Goal: Task Accomplishment & Management: Manage account settings

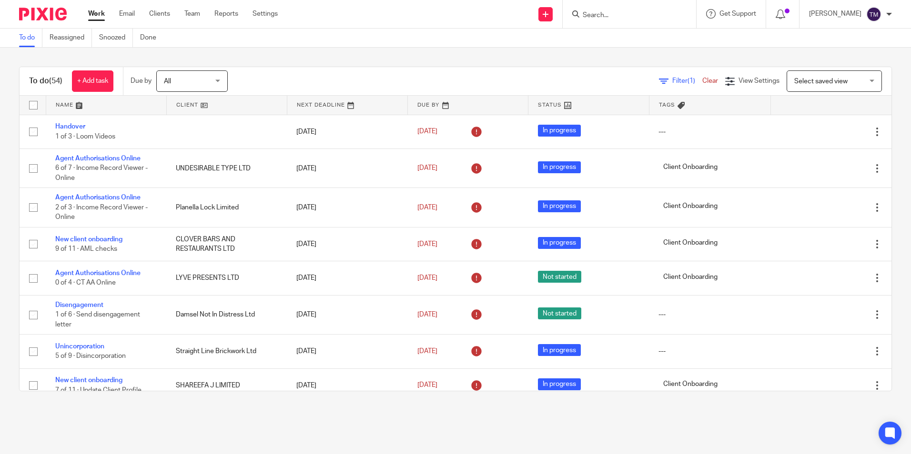
click at [624, 11] on input "Search" at bounding box center [625, 15] width 86 height 9
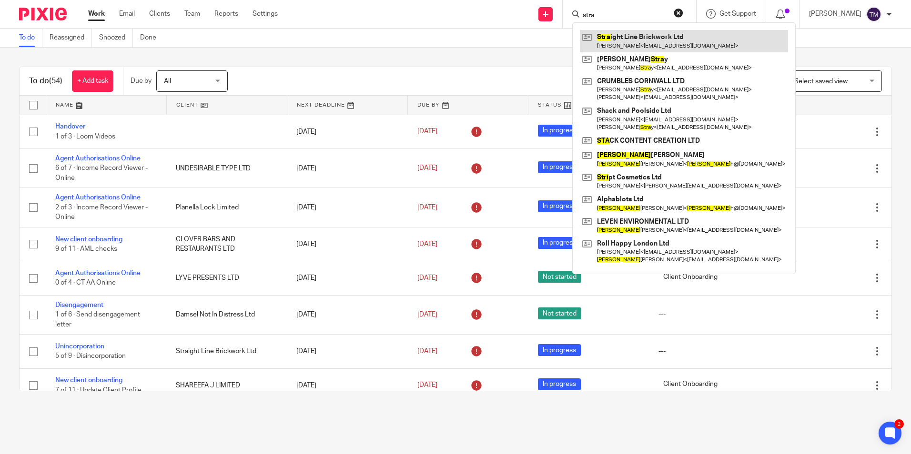
type input "stra"
click at [624, 32] on link at bounding box center [684, 41] width 208 height 22
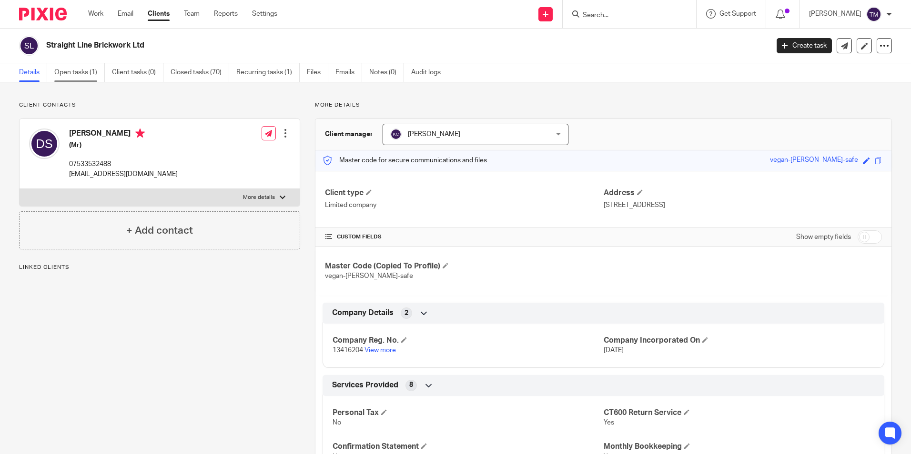
click at [88, 77] on link "Open tasks (1)" at bounding box center [79, 72] width 50 height 19
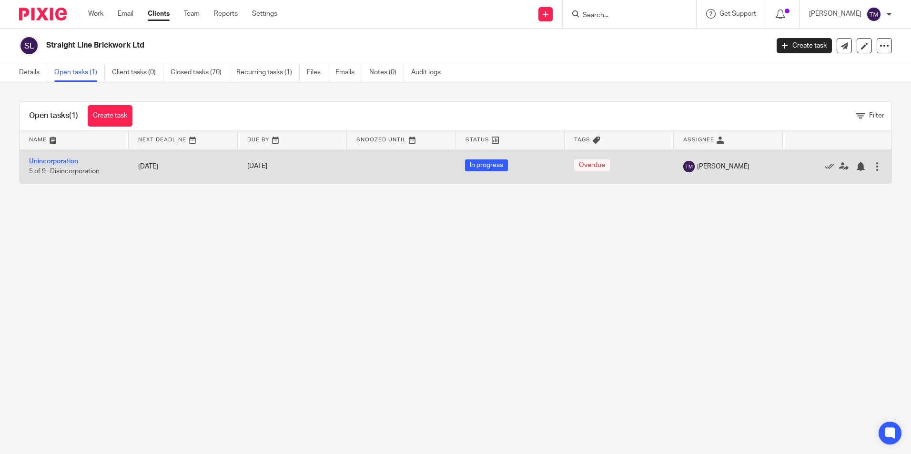
click at [62, 158] on link "Unincorporation" at bounding box center [53, 161] width 49 height 7
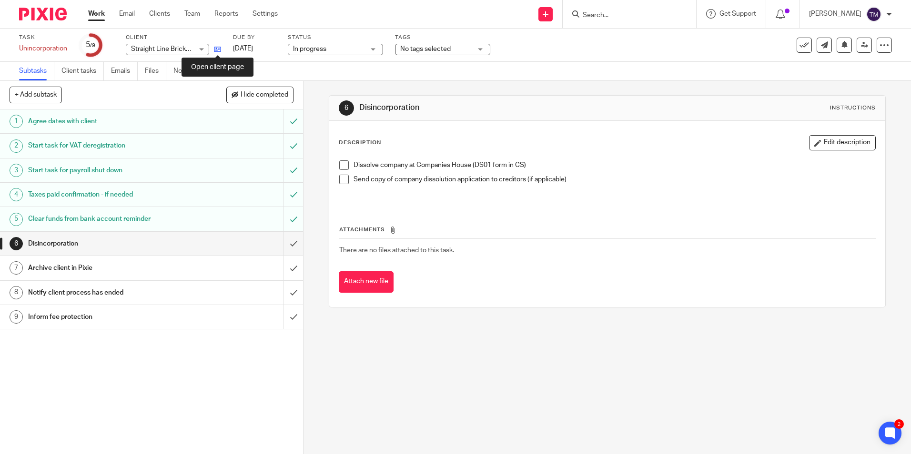
click at [216, 49] on icon at bounding box center [217, 49] width 7 height 7
click at [339, 162] on span at bounding box center [344, 166] width 10 height 10
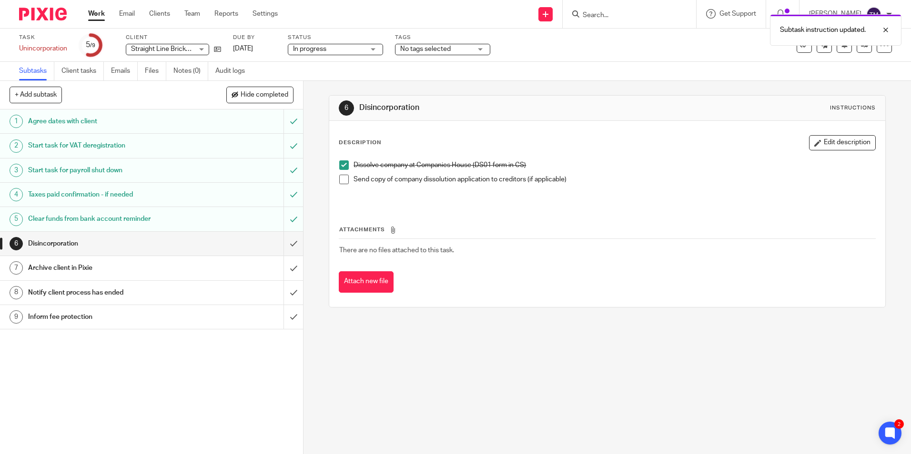
click at [342, 179] on span at bounding box center [344, 180] width 10 height 10
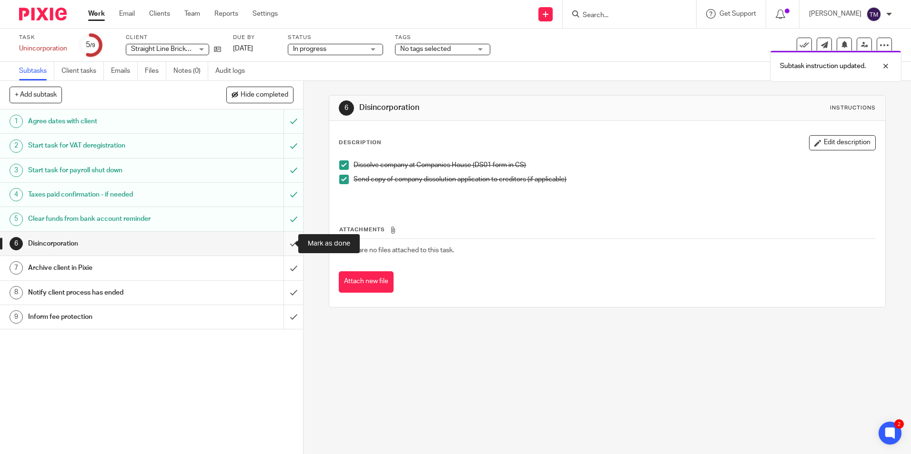
click at [289, 241] on input "submit" at bounding box center [151, 244] width 303 height 24
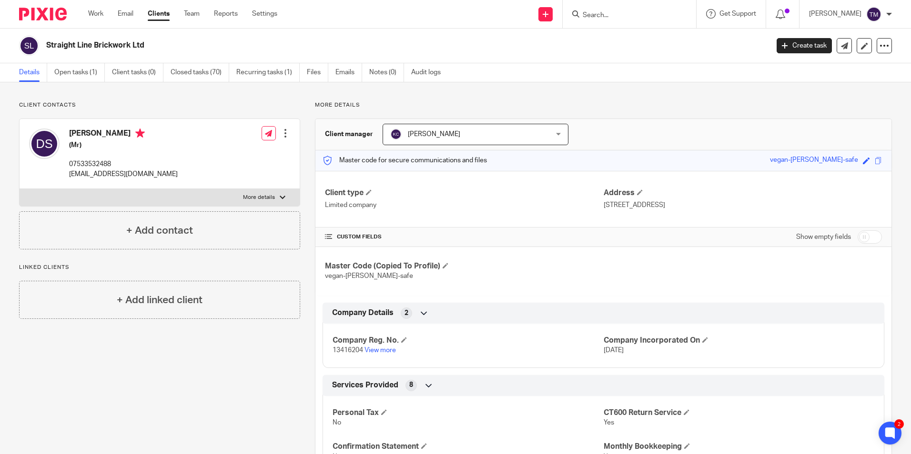
click at [251, 195] on p "More details" at bounding box center [259, 198] width 32 height 8
click at [20, 189] on input "More details" at bounding box center [19, 189] width 0 height 0
checkbox input "true"
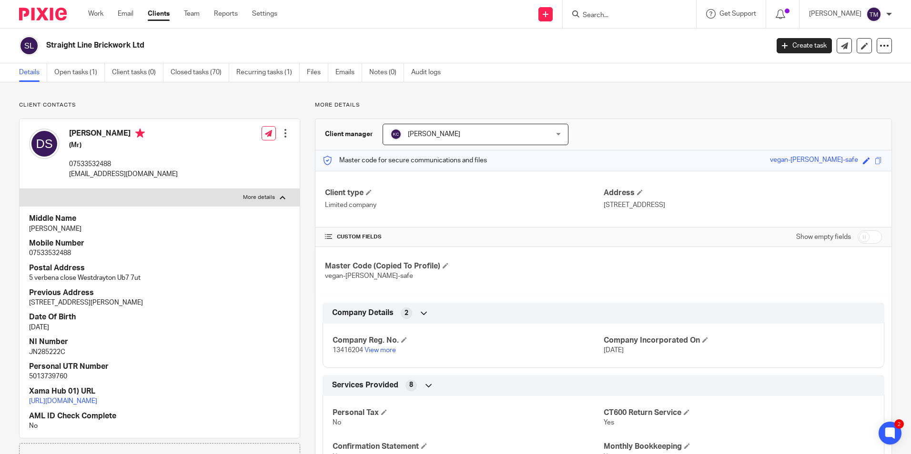
drag, startPoint x: 127, startPoint y: 45, endPoint x: 47, endPoint y: 41, distance: 80.1
click at [47, 41] on h2 "Straight Line Brickwork Ltd" at bounding box center [332, 45] width 573 height 10
copy h2 "Straight Line Brickwork Ltd"
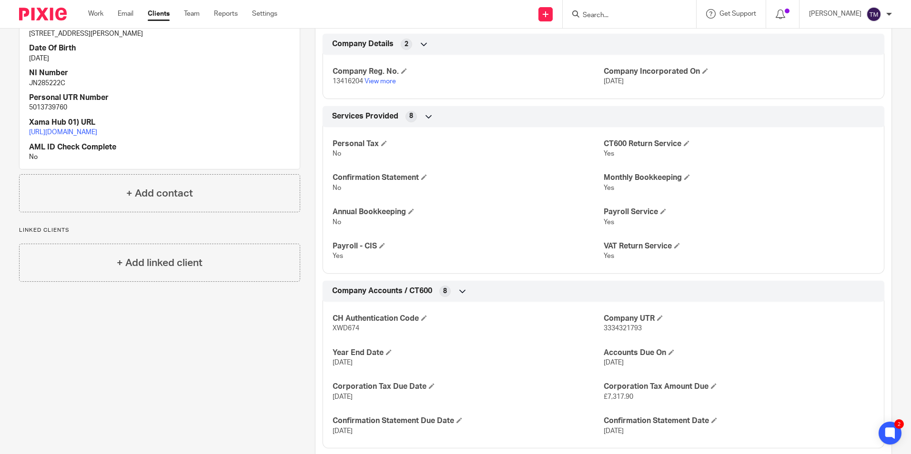
scroll to position [286, 0]
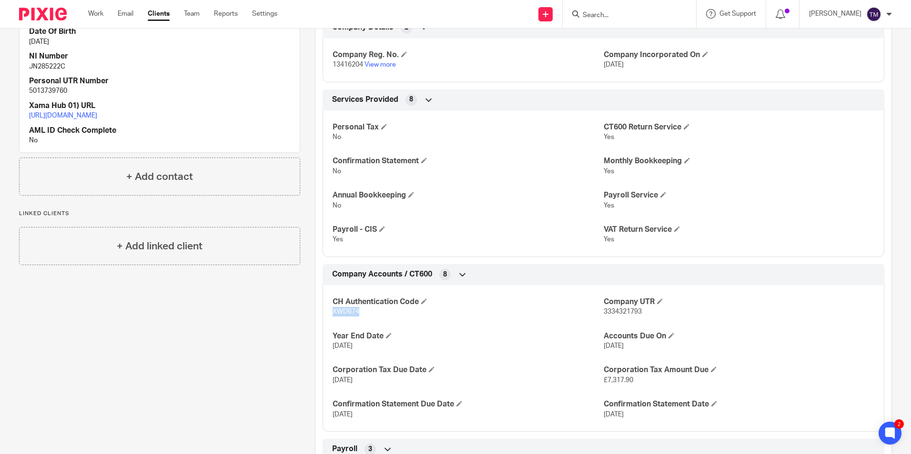
drag, startPoint x: 359, startPoint y: 313, endPoint x: 331, endPoint y: 313, distance: 28.1
click at [332, 313] on p "XWD674" at bounding box center [467, 312] width 271 height 10
copy span "XWD674"
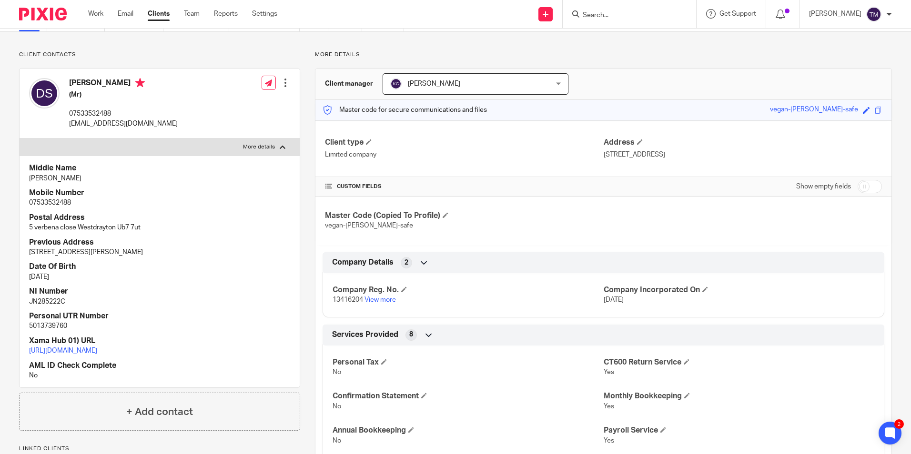
scroll to position [48, 0]
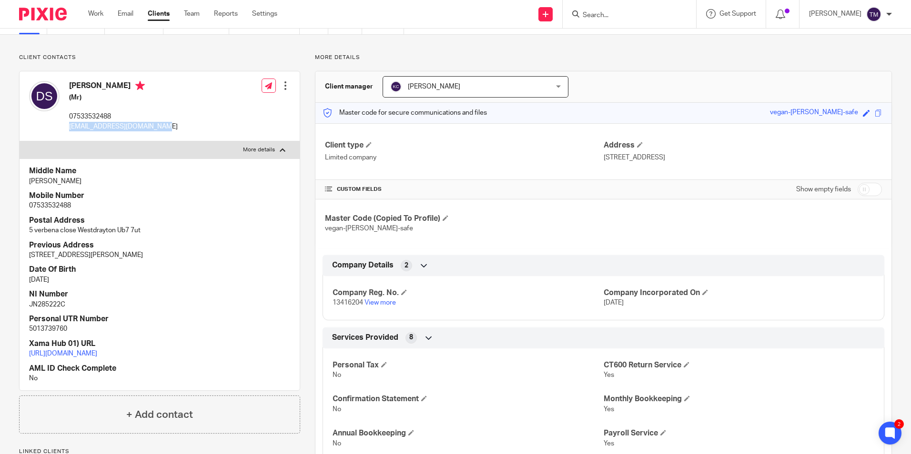
drag, startPoint x: 144, startPoint y: 126, endPoint x: 70, endPoint y: 129, distance: 73.9
click at [70, 129] on div "Daniel Simmonds (Mr) 07533532488 dannysimmonds772@gmail.com Edit contact Create…" at bounding box center [160, 106] width 280 height 70
drag, startPoint x: 70, startPoint y: 129, endPoint x: 82, endPoint y: 129, distance: 11.9
copy p "dannysimmonds772@gmail.com"
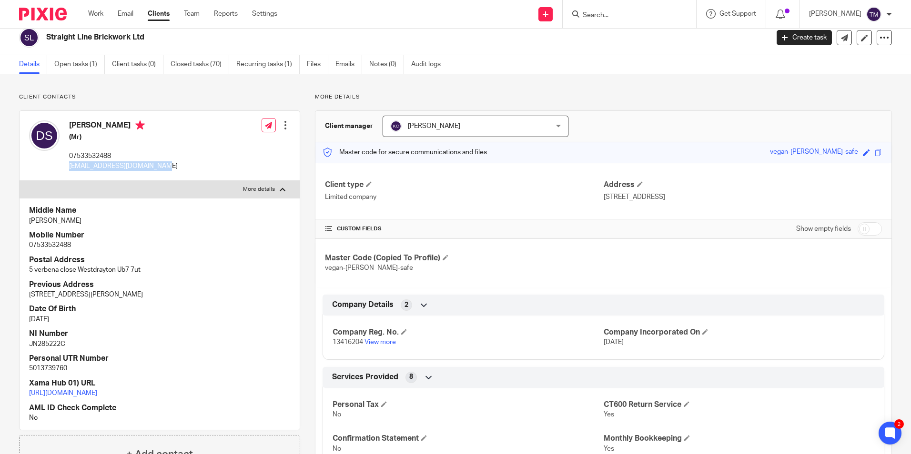
scroll to position [0, 0]
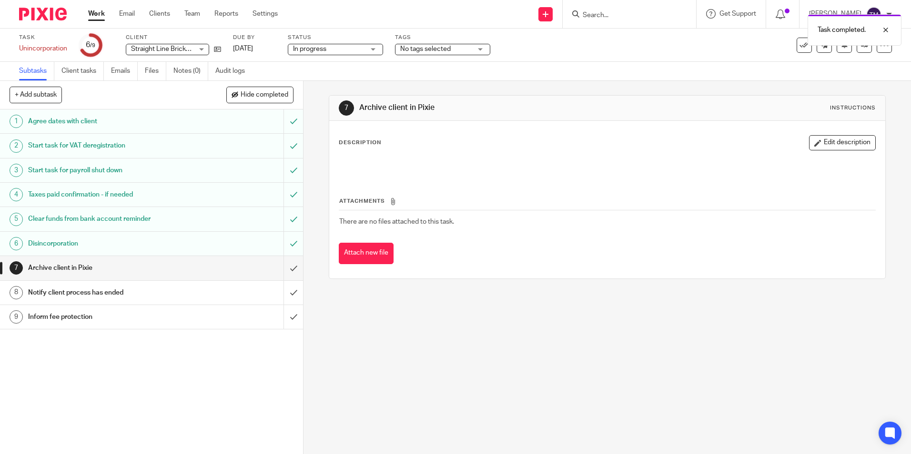
click at [226, 295] on div "Notify client process has ended" at bounding box center [151, 293] width 246 height 14
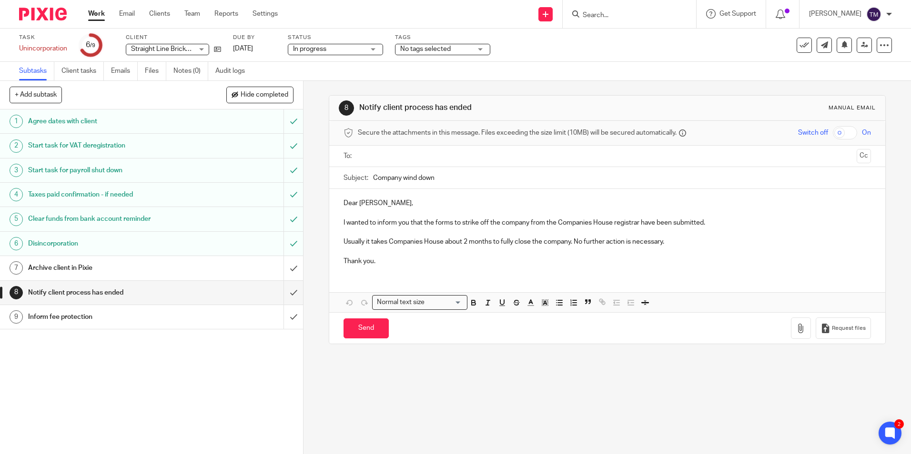
click at [101, 12] on link "Work" at bounding box center [96, 14] width 17 height 10
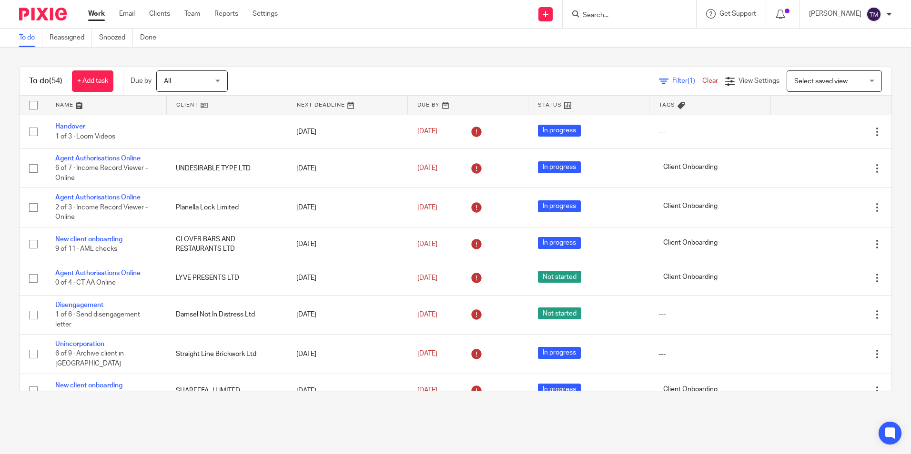
click at [672, 79] on span "Filter (1)" at bounding box center [687, 81] width 30 height 7
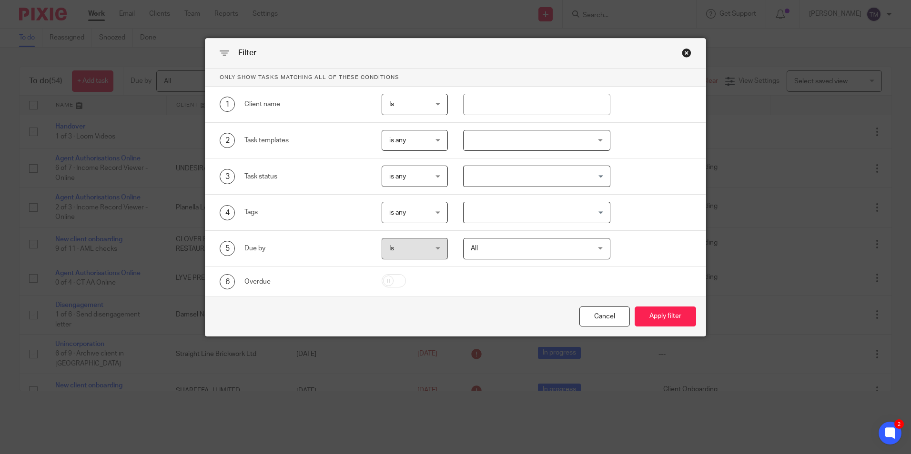
click at [470, 138] on div at bounding box center [536, 140] width 147 height 21
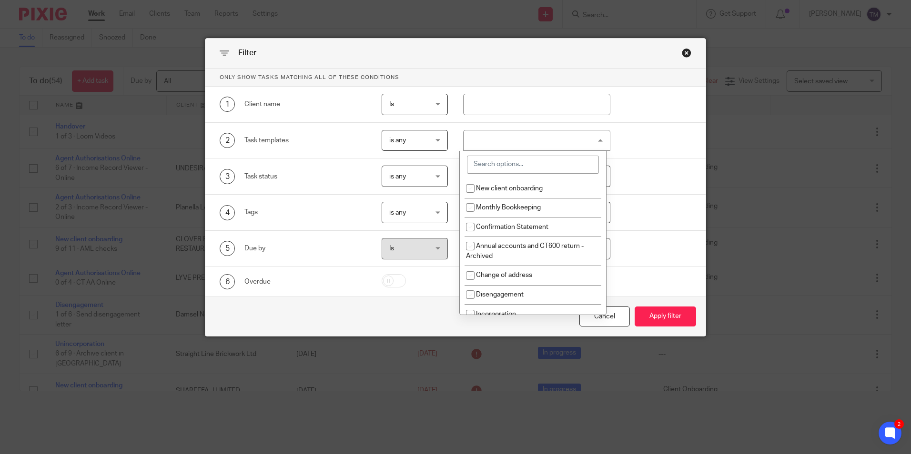
click at [492, 166] on input "search" at bounding box center [533, 165] width 132 height 18
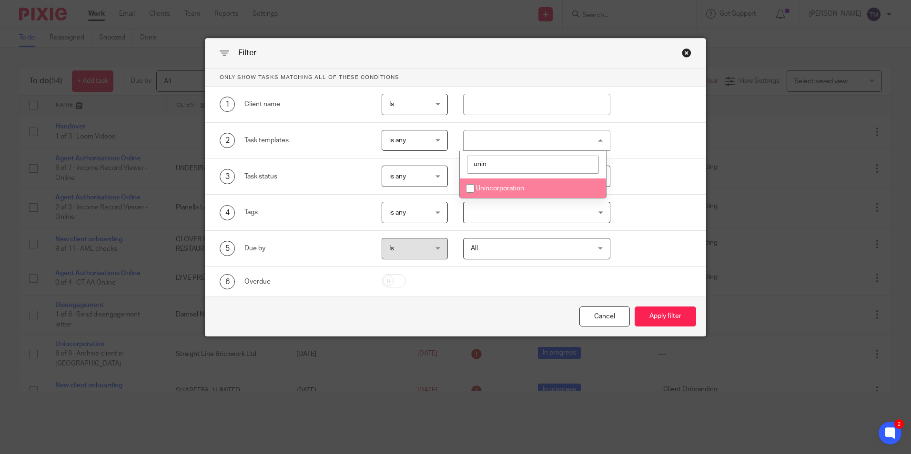
type input "unin"
click at [482, 185] on span "Unincorporation" at bounding box center [500, 188] width 48 height 7
checkbox input "true"
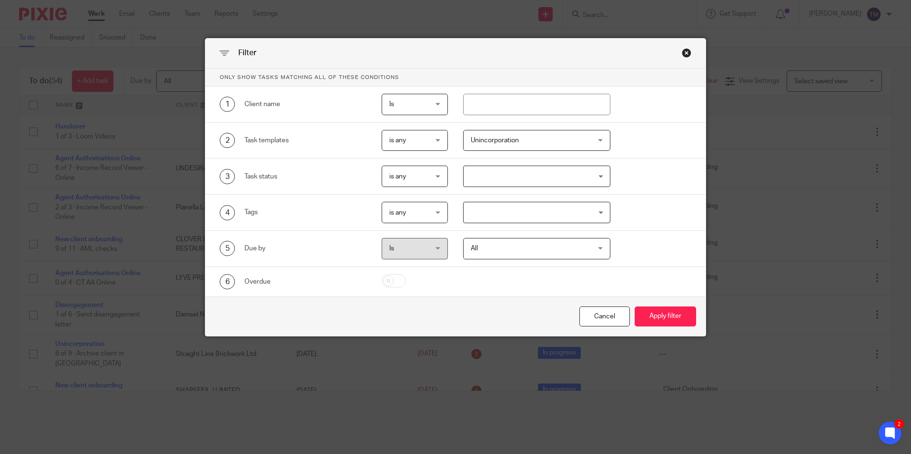
drag, startPoint x: 679, startPoint y: 330, endPoint x: 689, endPoint y: 333, distance: 10.9
click at [697, 342] on div "Filter Only show tasks matching all of these conditions 1 Client name Is Is Is …" at bounding box center [455, 227] width 911 height 454
click at [666, 317] on button "Apply filter" at bounding box center [664, 317] width 61 height 20
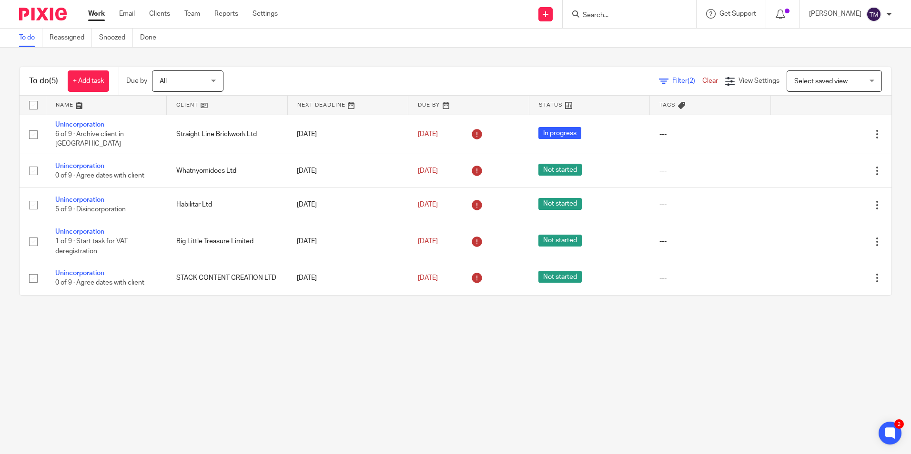
click at [672, 80] on span "Filter (2)" at bounding box center [687, 81] width 30 height 7
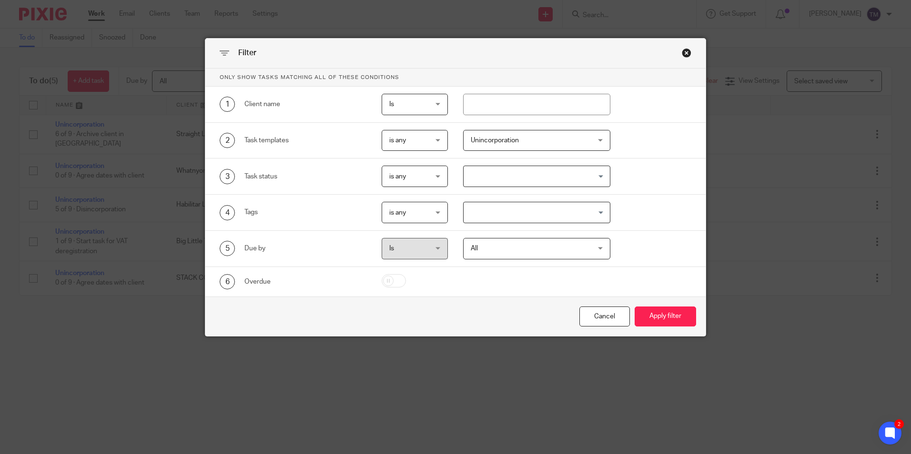
click at [684, 51] on div "Close this dialog window" at bounding box center [687, 53] width 10 height 10
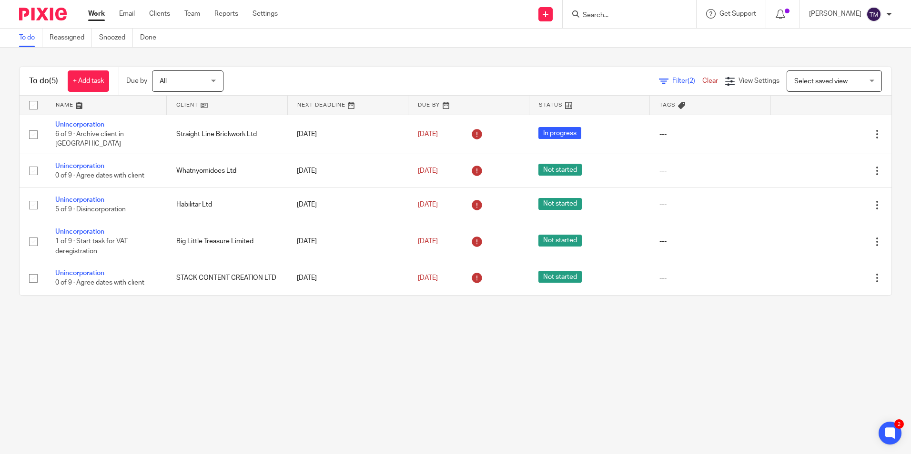
click at [702, 79] on link "Clear" at bounding box center [710, 81] width 16 height 7
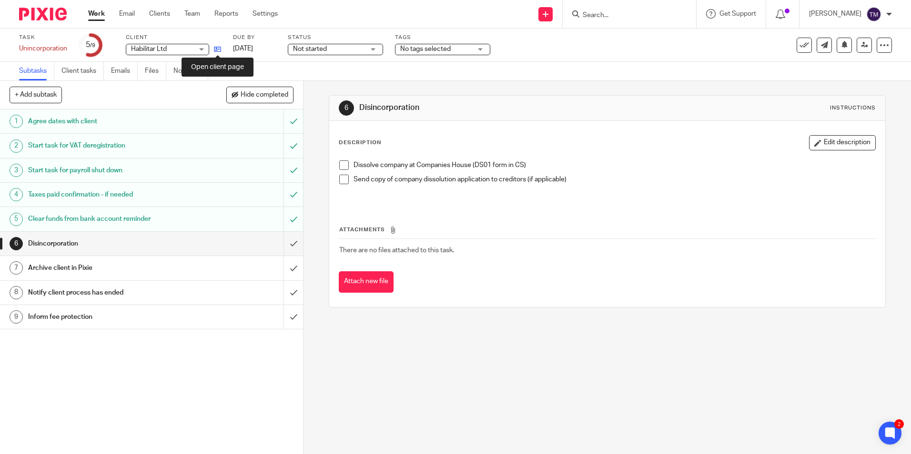
click at [217, 49] on icon at bounding box center [217, 49] width 7 height 7
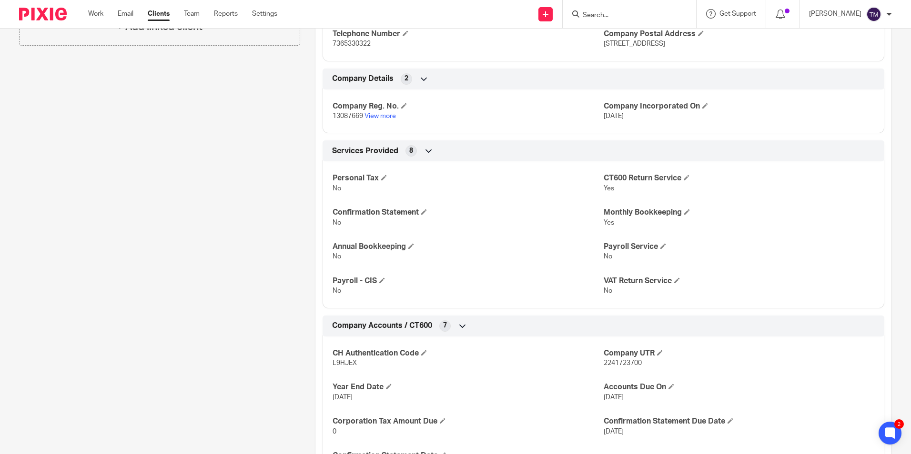
scroll to position [333, 0]
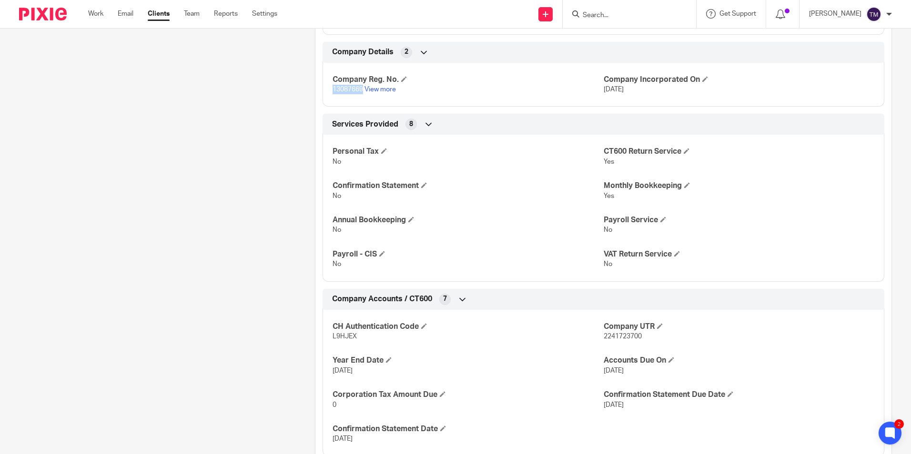
drag, startPoint x: 362, startPoint y: 92, endPoint x: 332, endPoint y: 91, distance: 29.6
click at [332, 91] on p "13087669 View more" at bounding box center [467, 90] width 271 height 10
copy span "13087669"
drag, startPoint x: 354, startPoint y: 335, endPoint x: 331, endPoint y: 337, distance: 23.9
click at [332, 337] on span "L9HJEX" at bounding box center [344, 336] width 24 height 7
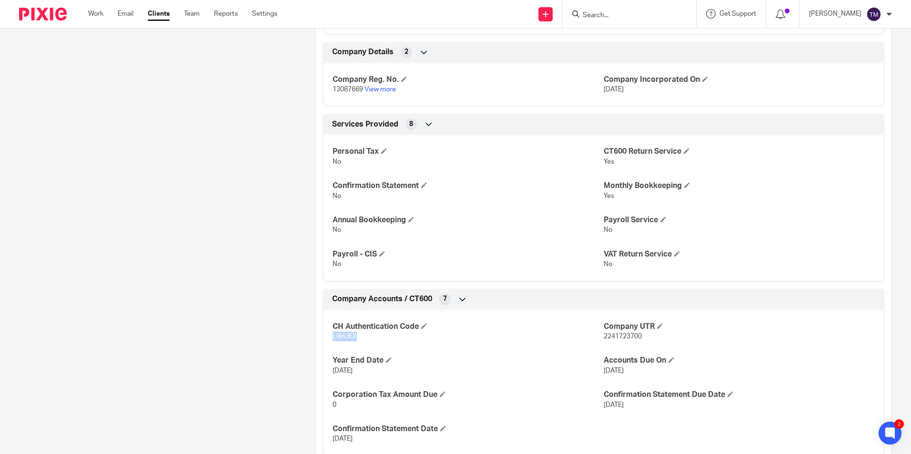
copy span "L9HJEX"
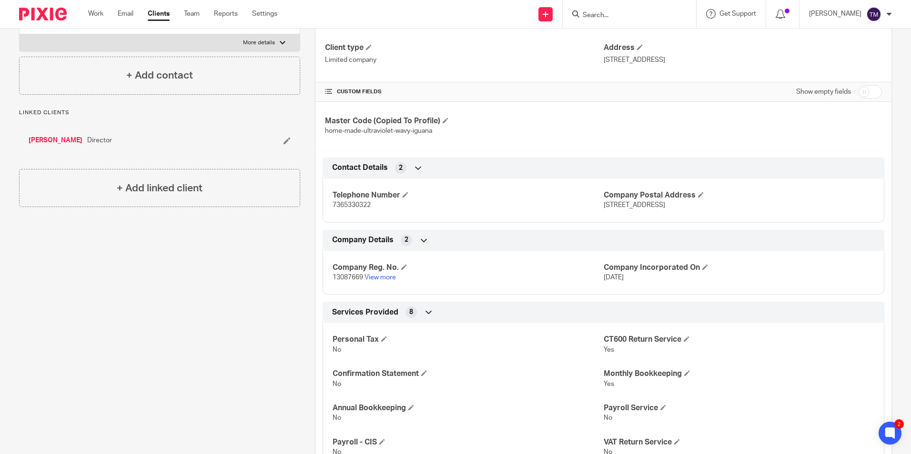
scroll to position [48, 0]
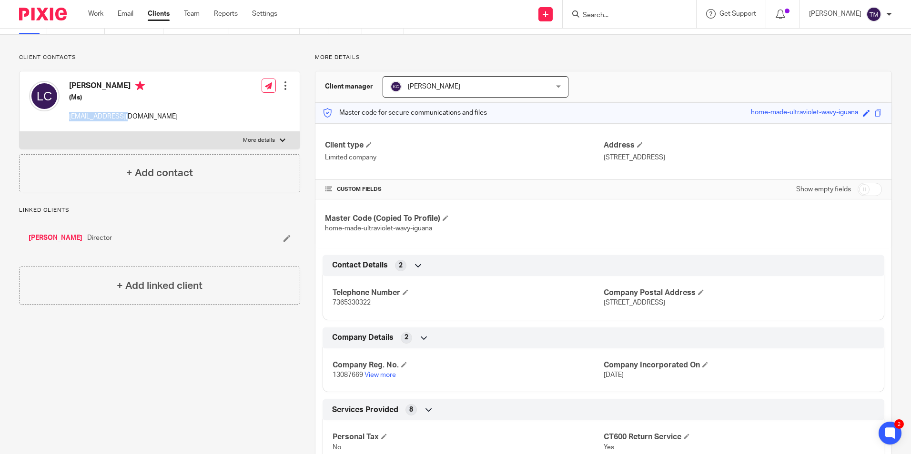
drag, startPoint x: 130, startPoint y: 117, endPoint x: 70, endPoint y: 118, distance: 60.5
click at [70, 118] on p "[EMAIL_ADDRESS][DOMAIN_NAME]" at bounding box center [123, 117] width 109 height 10
drag, startPoint x: 70, startPoint y: 118, endPoint x: 81, endPoint y: 118, distance: 11.0
copy p "[EMAIL_ADDRESS][DOMAIN_NAME]"
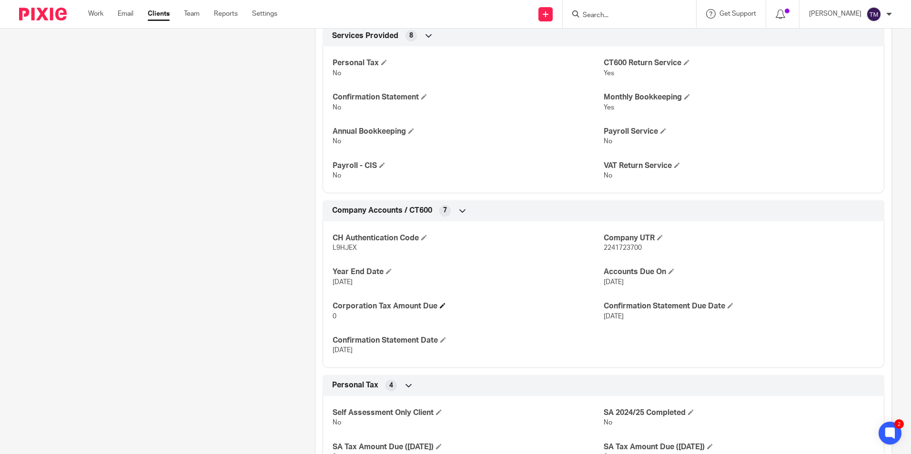
scroll to position [429, 0]
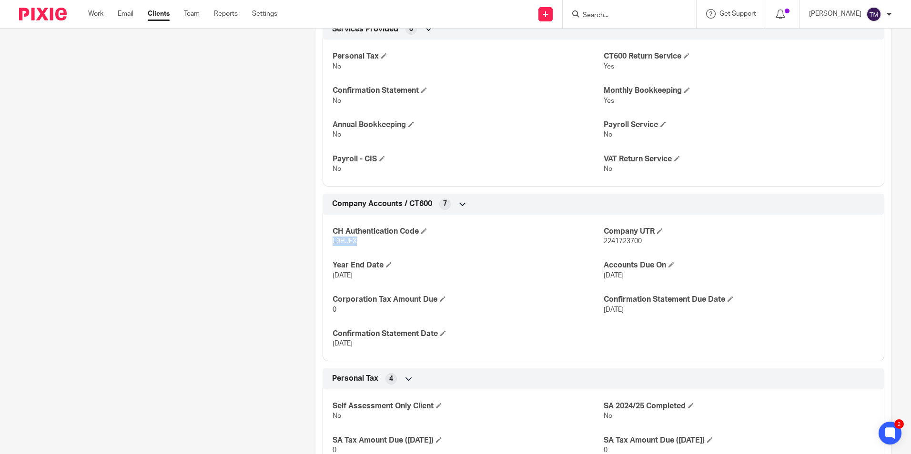
drag, startPoint x: 358, startPoint y: 242, endPoint x: 329, endPoint y: 242, distance: 29.1
click at [329, 242] on div "CH Authentication Code L9HJEX Company UTR 2241723700 Year End Date [DATE] Accou…" at bounding box center [603, 285] width 562 height 154
copy span "L9HJEX"
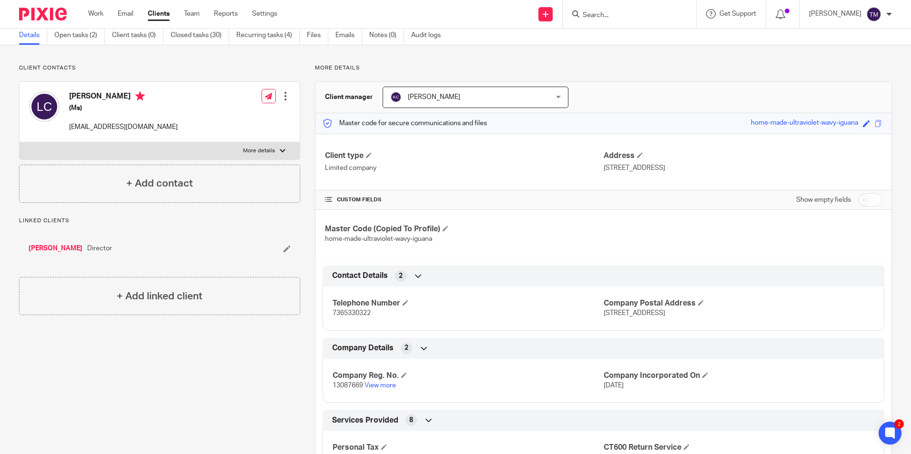
scroll to position [0, 0]
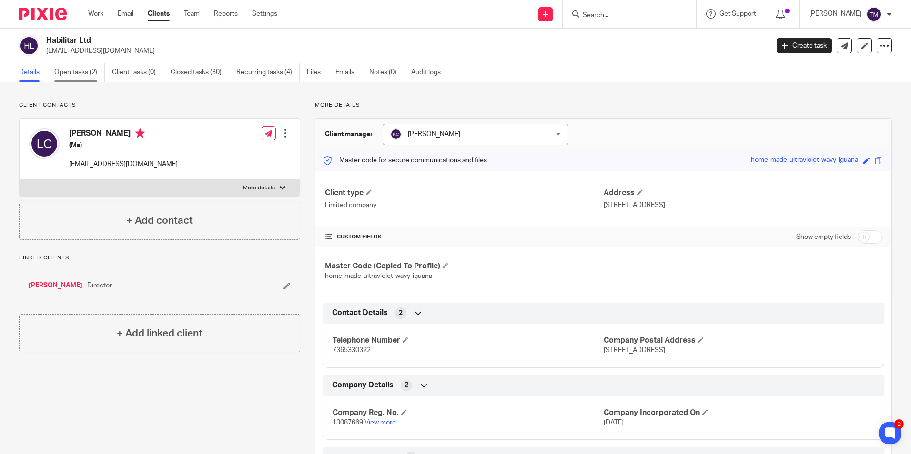
click at [87, 77] on link "Open tasks (2)" at bounding box center [79, 72] width 50 height 19
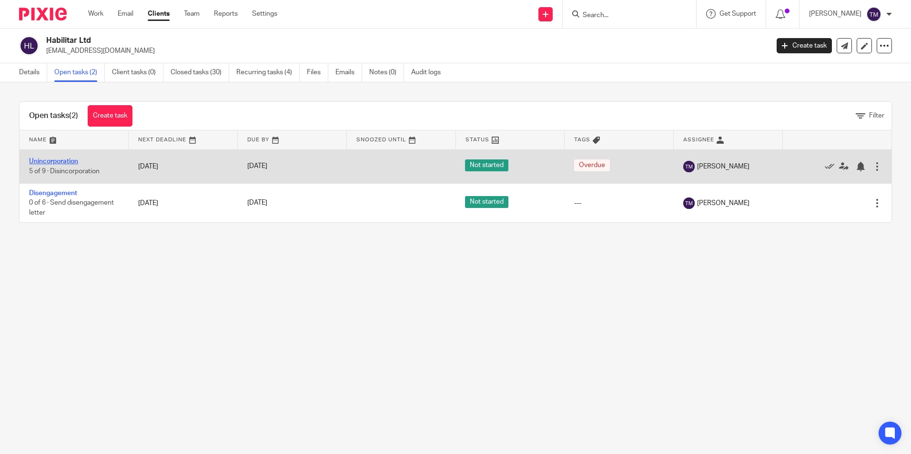
click at [49, 161] on link "Unincorporation" at bounding box center [53, 161] width 49 height 7
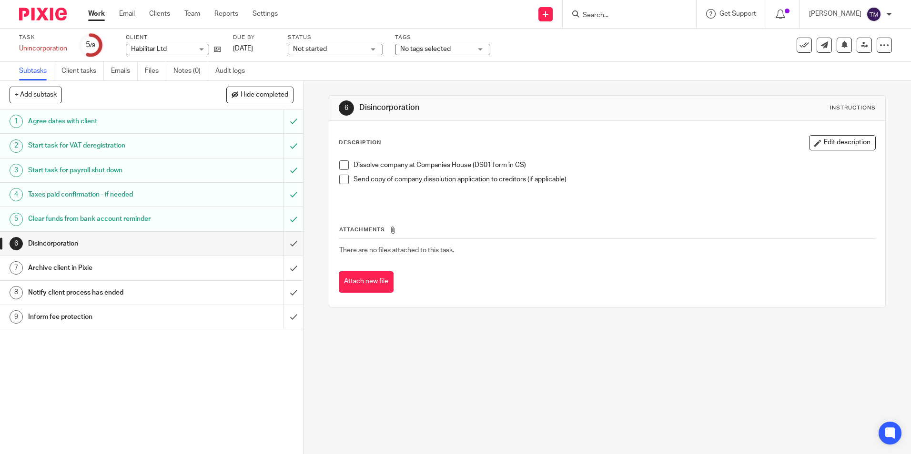
click at [341, 161] on span at bounding box center [344, 166] width 10 height 10
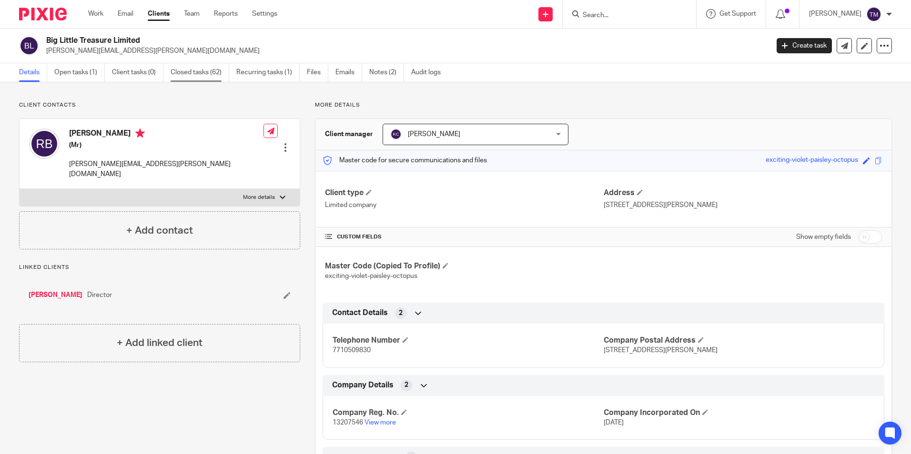
click at [202, 73] on link "Closed tasks (62)" at bounding box center [200, 72] width 59 height 19
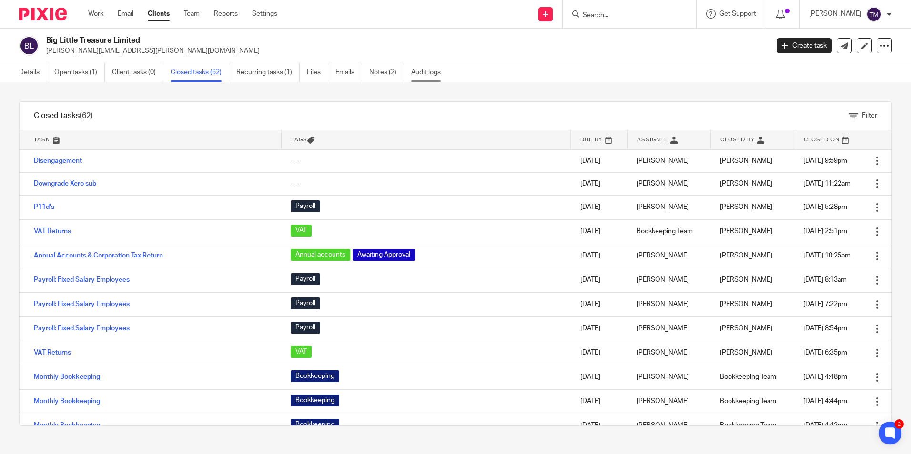
click at [435, 77] on link "Audit logs" at bounding box center [429, 72] width 37 height 19
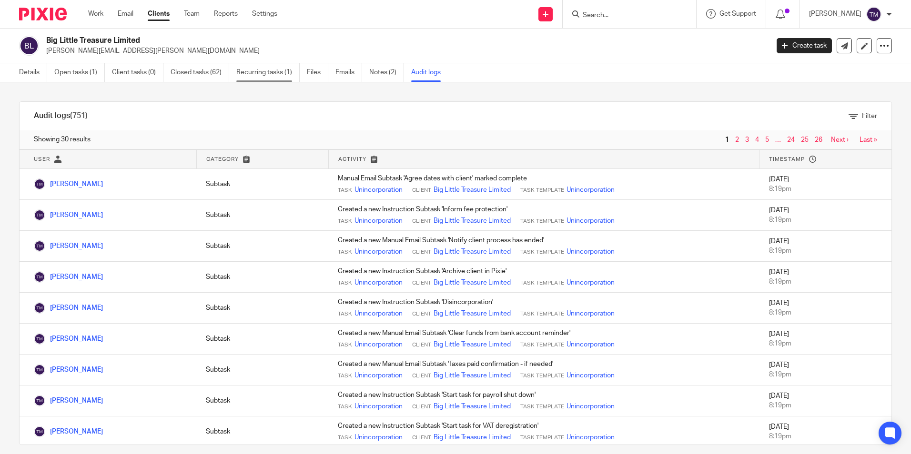
click at [270, 72] on link "Recurring tasks (1)" at bounding box center [267, 72] width 63 height 19
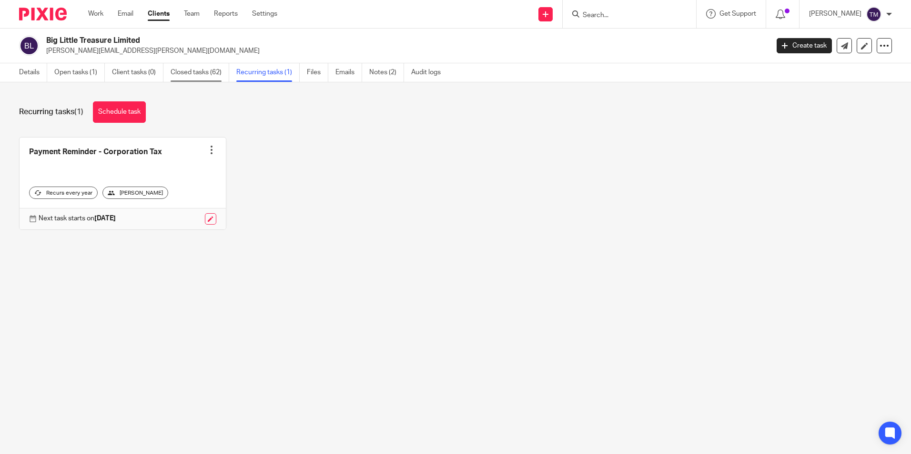
click at [211, 73] on link "Closed tasks (62)" at bounding box center [200, 72] width 59 height 19
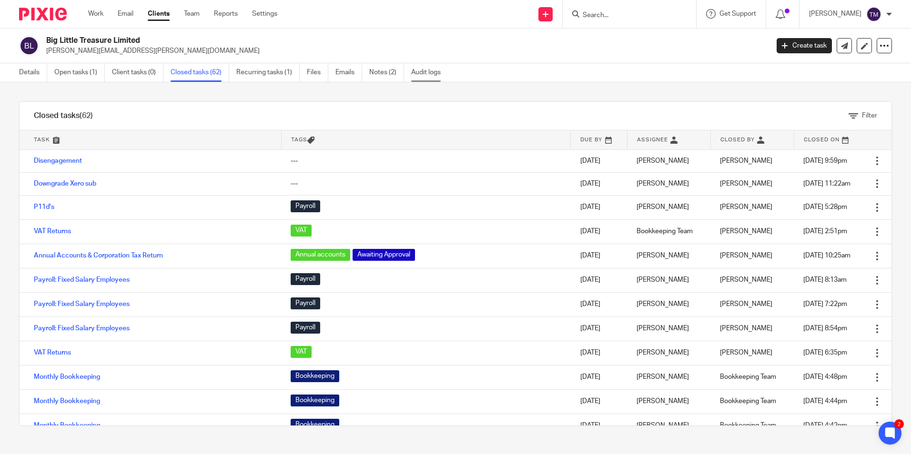
click at [419, 72] on link "Audit logs" at bounding box center [429, 72] width 37 height 19
click at [384, 73] on link "Notes (2)" at bounding box center [386, 72] width 35 height 19
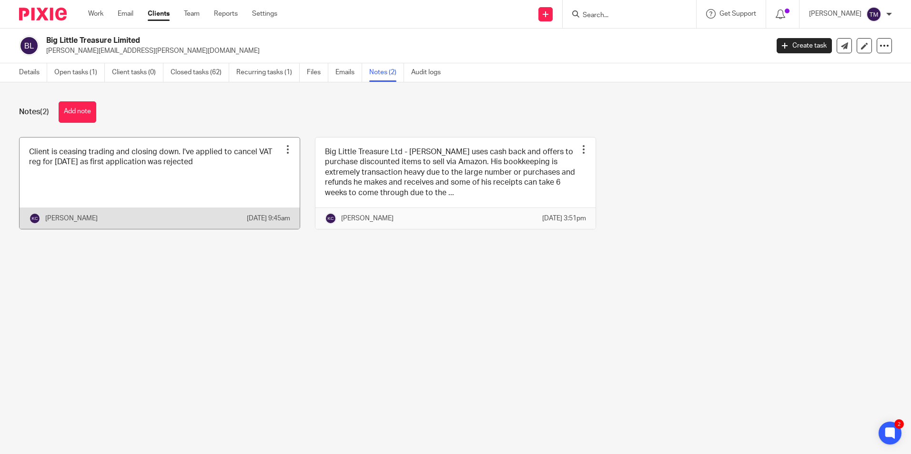
click at [102, 167] on link at bounding box center [160, 183] width 280 height 91
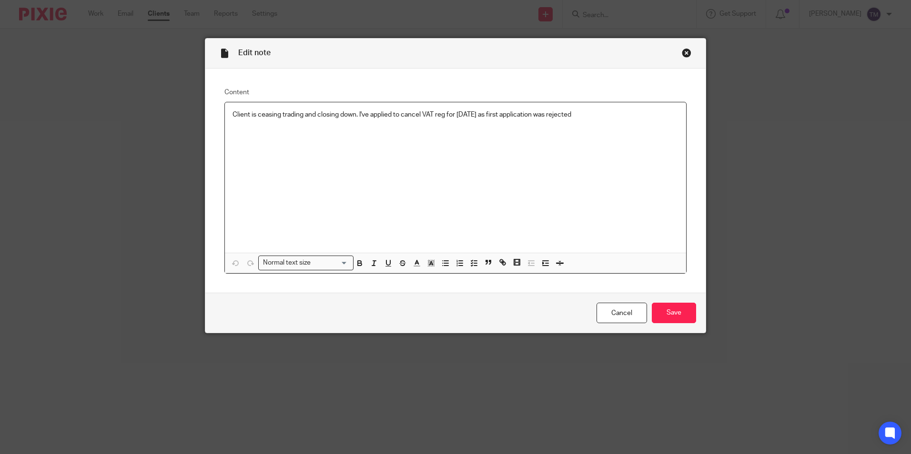
drag, startPoint x: 598, startPoint y: 120, endPoint x: 257, endPoint y: 115, distance: 340.6
click at [230, 104] on div "Client is ceasing trading and closing down. I've applied to cancel VAT reg for …" at bounding box center [455, 177] width 461 height 151
copy p "Client is ceasing trading and closing down. I've applied to cancel VAT reg for …"
click at [667, 311] on input "Save" at bounding box center [674, 313] width 44 height 20
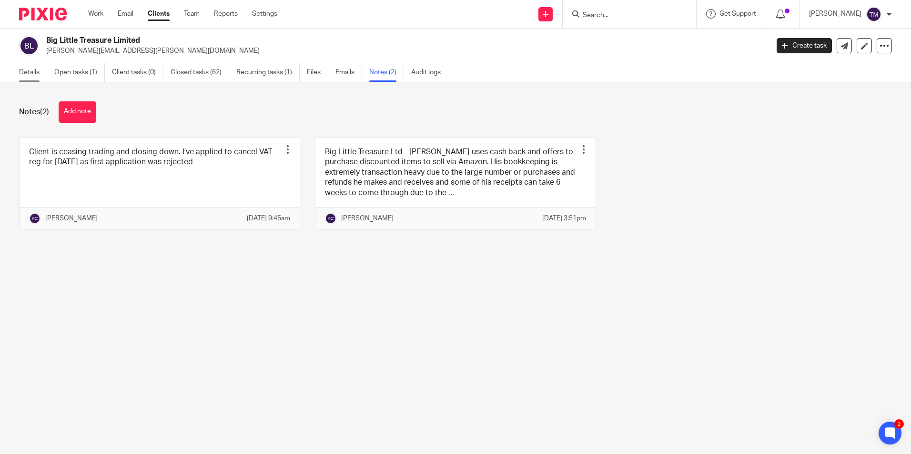
click at [35, 72] on link "Details" at bounding box center [33, 72] width 28 height 19
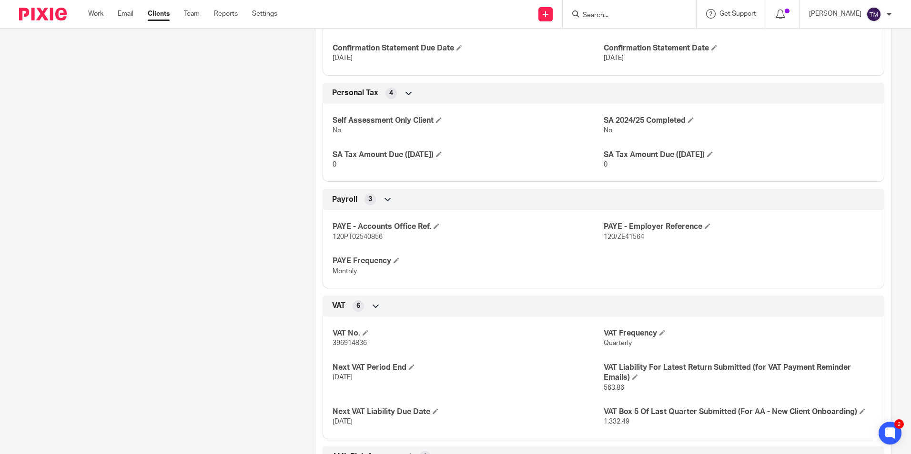
scroll to position [857, 0]
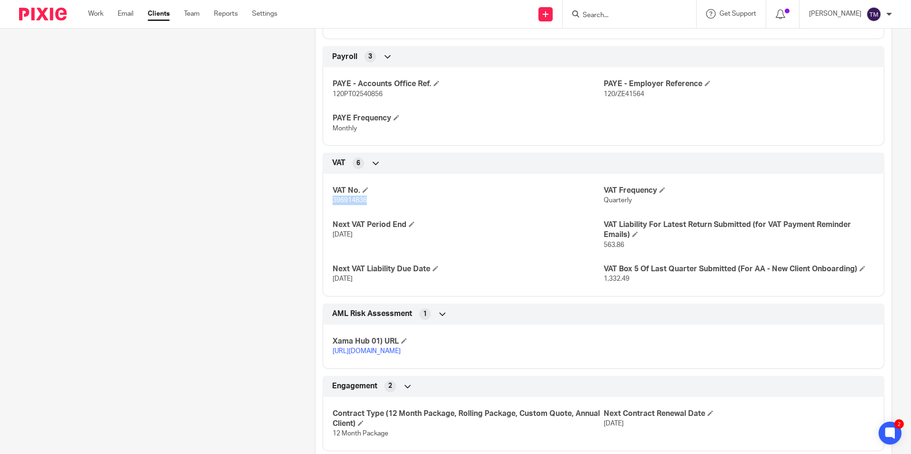
drag, startPoint x: 343, startPoint y: 201, endPoint x: 329, endPoint y: 201, distance: 14.8
click at [329, 201] on div "VAT No. 396914836 VAT Frequency Quarterly Next VAT Period End 31 May 2025 VAT L…" at bounding box center [603, 232] width 562 height 130
copy span "396914836"
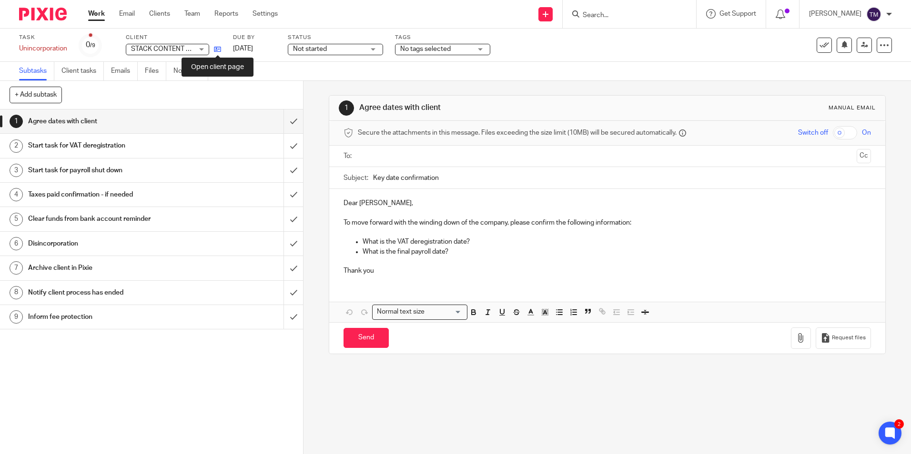
click at [217, 50] on icon at bounding box center [217, 49] width 7 height 7
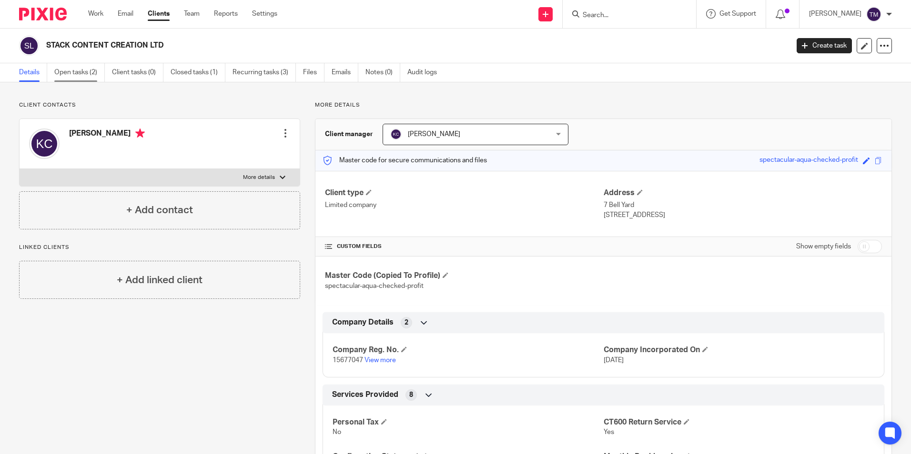
click at [94, 69] on link "Open tasks (2)" at bounding box center [79, 72] width 50 height 19
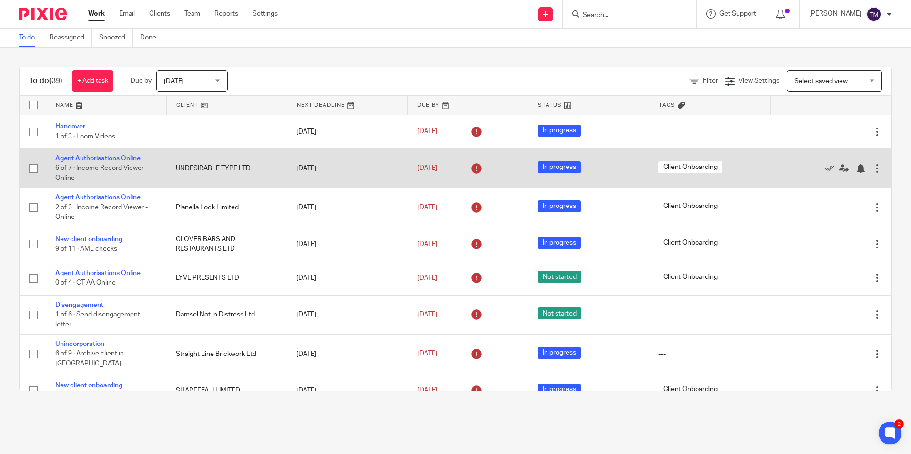
click at [94, 159] on link "Agent Authorisations Online" at bounding box center [97, 158] width 85 height 7
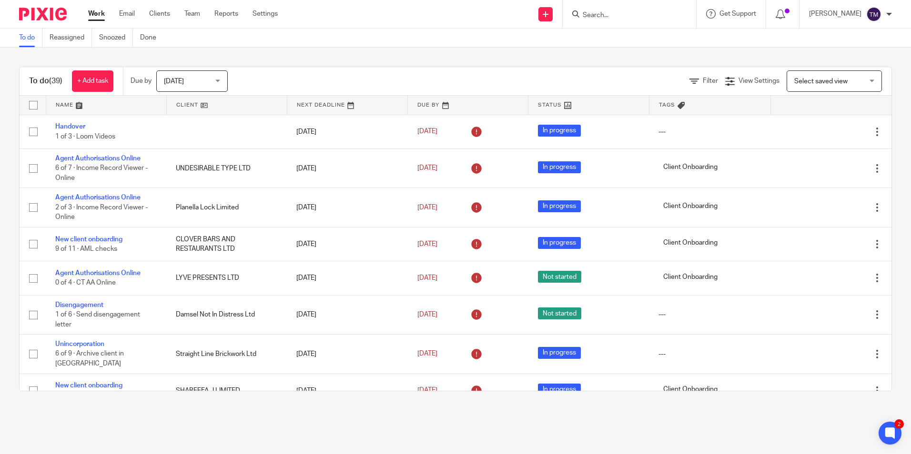
click at [639, 18] on input "Search" at bounding box center [625, 15] width 86 height 9
type input "straigh"
click at [644, 40] on link at bounding box center [660, 41] width 161 height 22
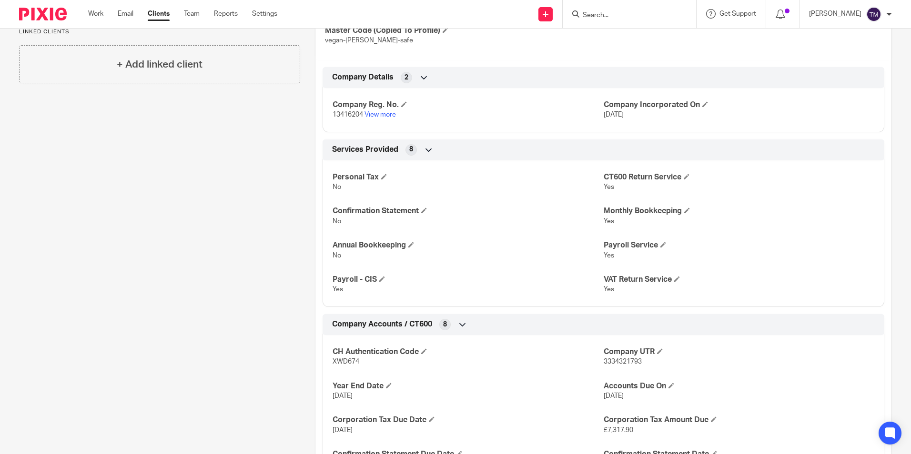
scroll to position [238, 0]
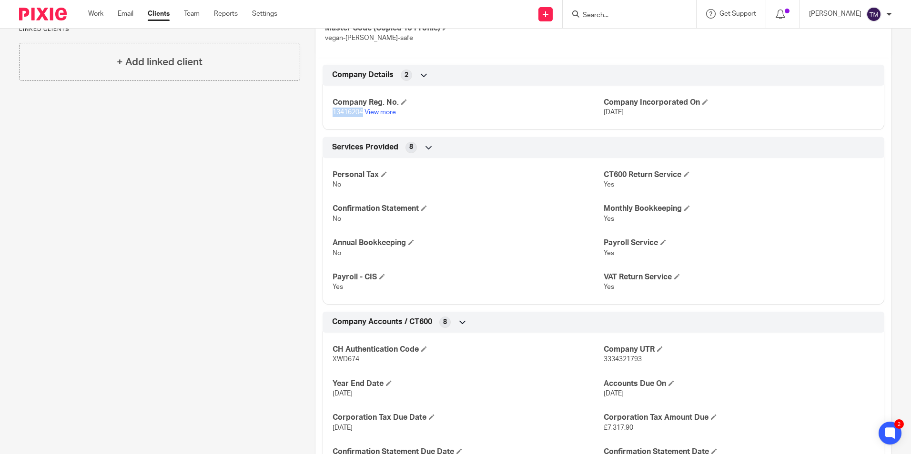
drag, startPoint x: 361, startPoint y: 112, endPoint x: 331, endPoint y: 113, distance: 30.0
click at [332, 113] on span "13416204" at bounding box center [347, 112] width 30 height 7
copy span "13416204"
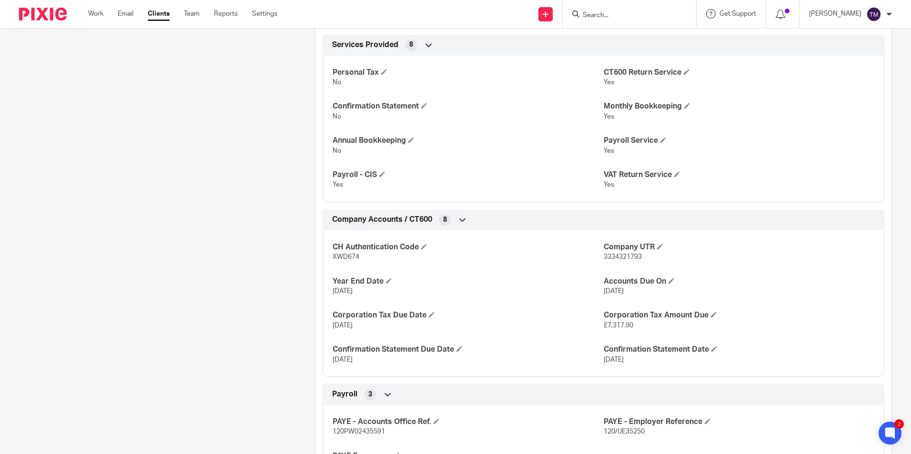
scroll to position [429, 0]
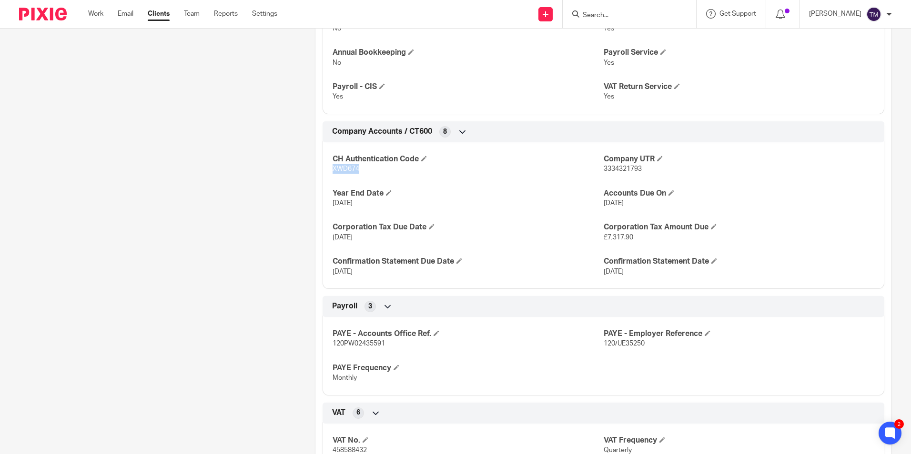
drag, startPoint x: 362, startPoint y: 169, endPoint x: 326, endPoint y: 169, distance: 36.7
click at [326, 169] on div "CH Authentication Code XWD674 Company UTR 3334321793 Year End Date [DATE] Accou…" at bounding box center [603, 212] width 562 height 154
drag, startPoint x: 326, startPoint y: 169, endPoint x: 333, endPoint y: 169, distance: 7.2
copy span "XWD674"
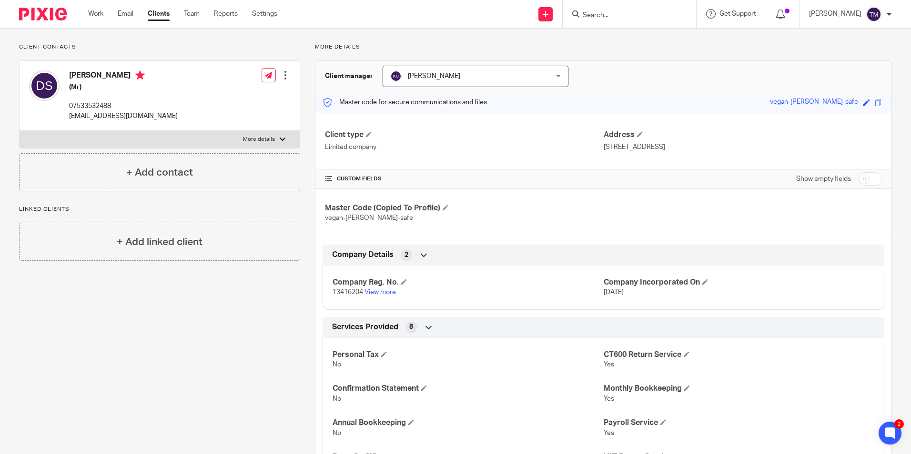
scroll to position [0, 0]
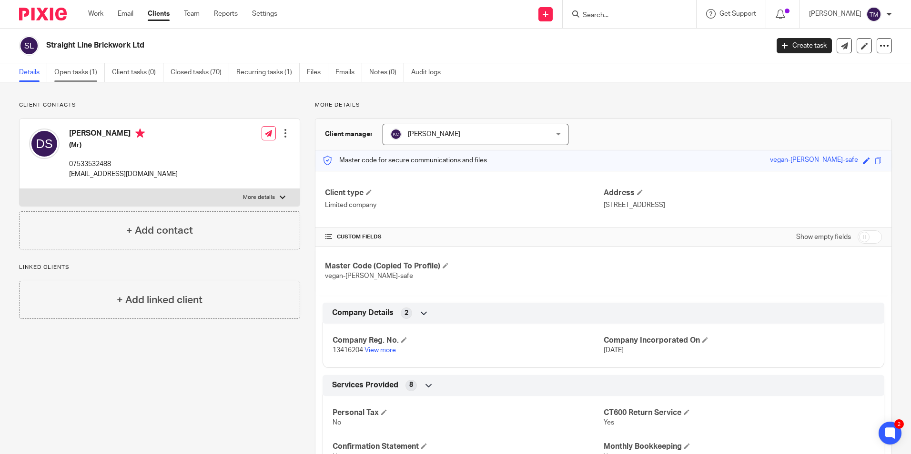
click at [82, 75] on link "Open tasks (1)" at bounding box center [79, 72] width 50 height 19
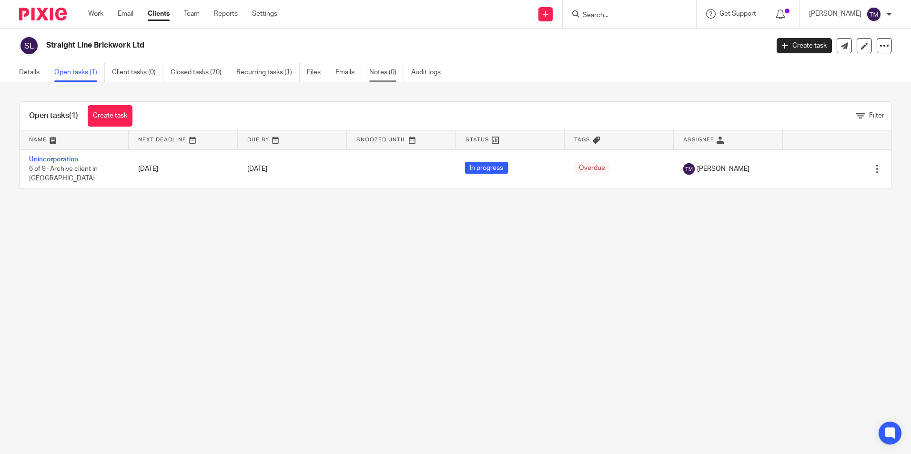
click at [387, 72] on link "Notes (0)" at bounding box center [386, 72] width 35 height 19
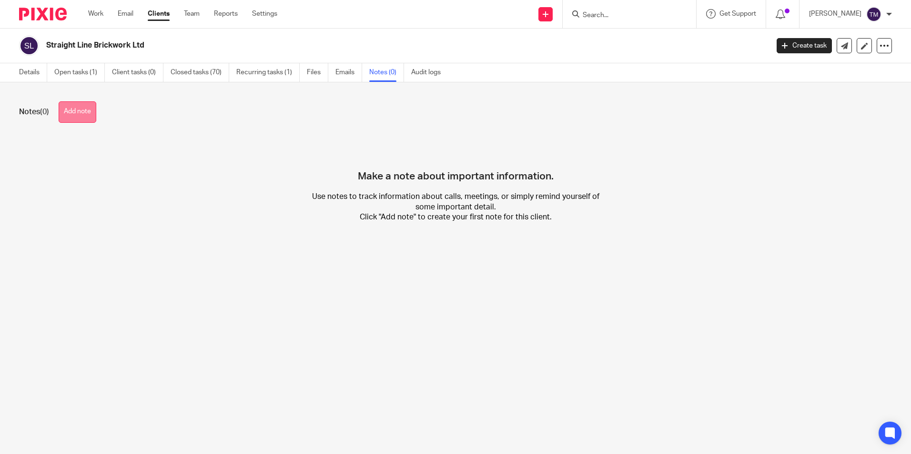
click at [70, 114] on button "Add note" at bounding box center [78, 111] width 38 height 21
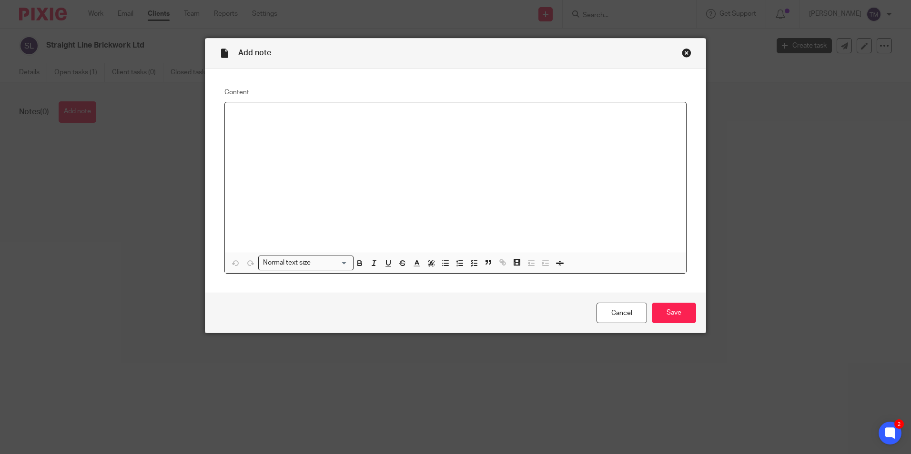
click at [274, 116] on p at bounding box center [455, 115] width 446 height 10
click at [688, 312] on input "Save" at bounding box center [674, 313] width 44 height 20
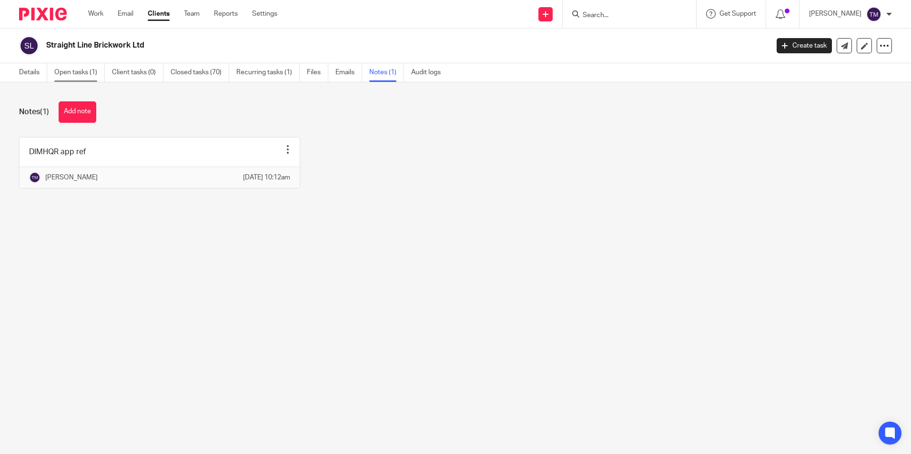
click at [78, 77] on link "Open tasks (1)" at bounding box center [79, 72] width 50 height 19
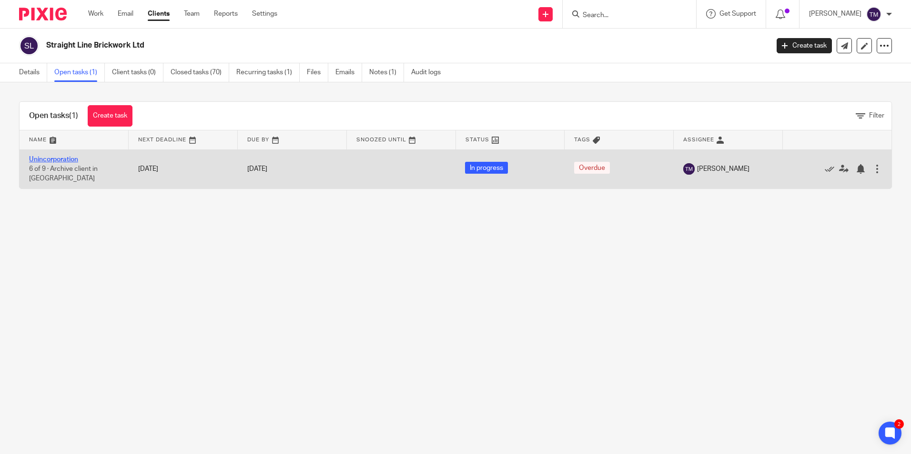
click at [66, 161] on link "Unincorporation" at bounding box center [53, 159] width 49 height 7
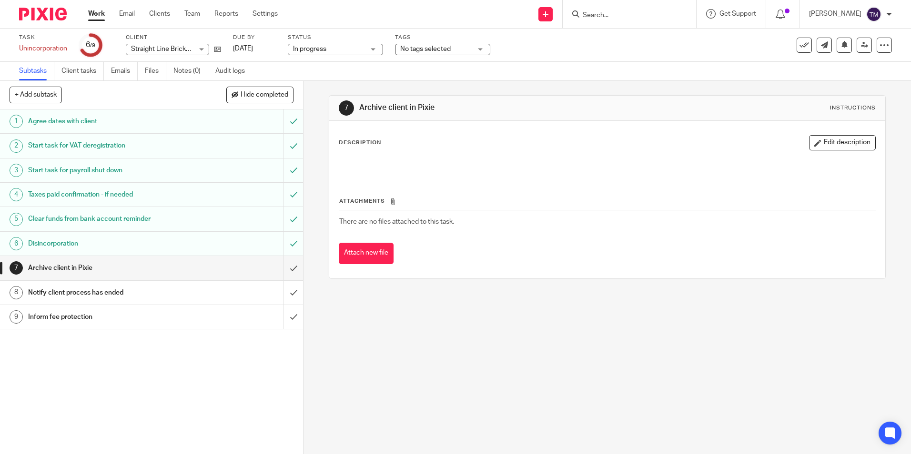
click at [241, 291] on div "Notify client process has ended" at bounding box center [151, 293] width 246 height 14
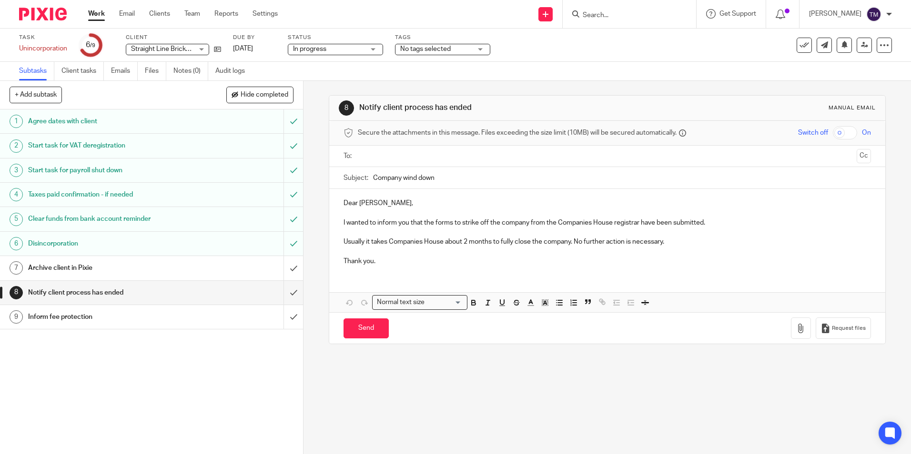
click at [427, 157] on input "text" at bounding box center [606, 156] width 491 height 11
click at [361, 341] on div "Send You have unsaved changes Request files" at bounding box center [606, 330] width 555 height 31
click at [364, 337] on input "Send" at bounding box center [365, 331] width 45 height 20
type input "Sent"
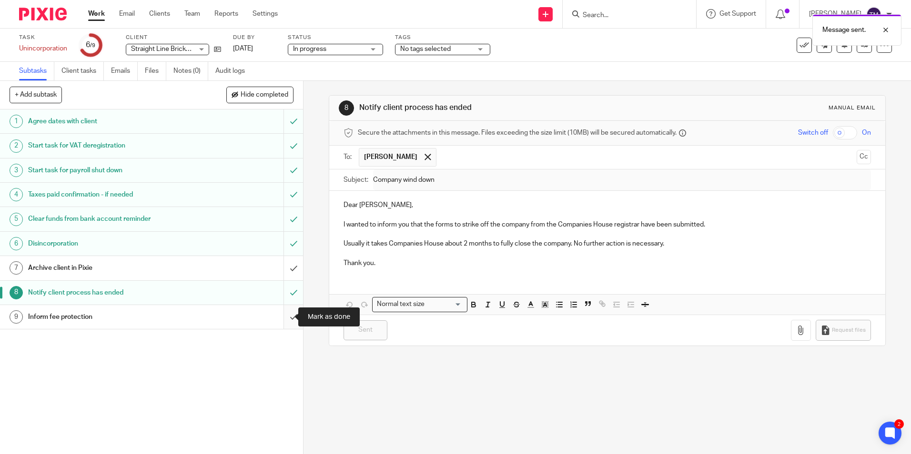
click at [282, 316] on input "submit" at bounding box center [151, 317] width 303 height 24
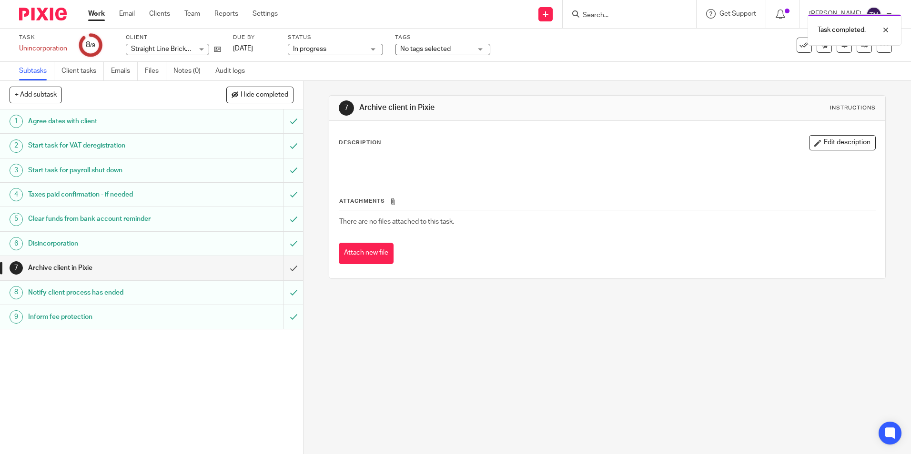
click at [795, 44] on div "Task completed." at bounding box center [678, 28] width 446 height 36
click at [799, 49] on icon at bounding box center [804, 45] width 10 height 10
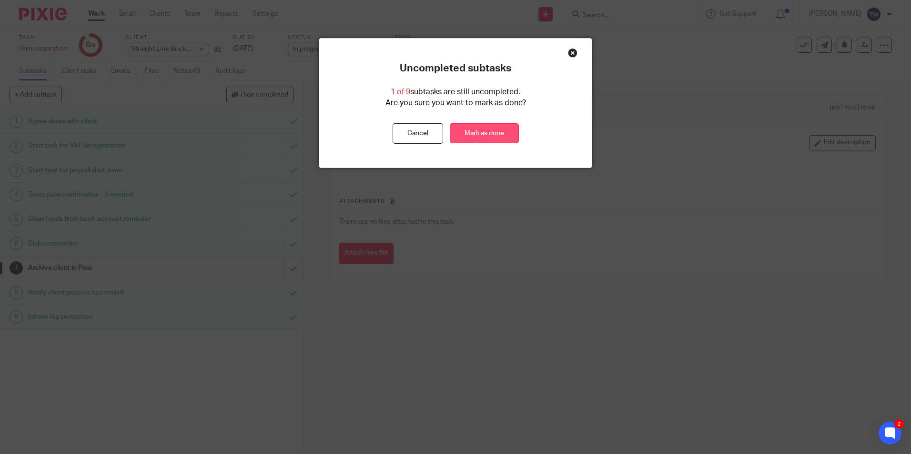
click at [486, 129] on link "Mark as done" at bounding box center [484, 133] width 69 height 20
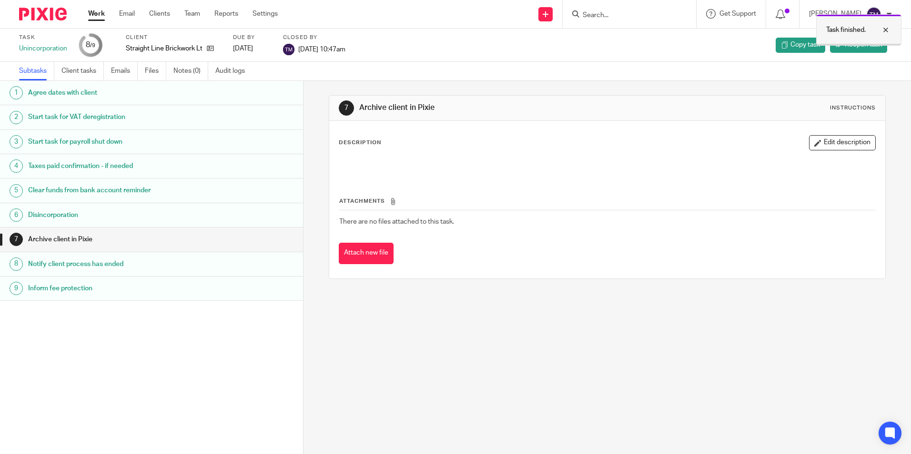
click at [889, 28] on div at bounding box center [879, 29] width 26 height 11
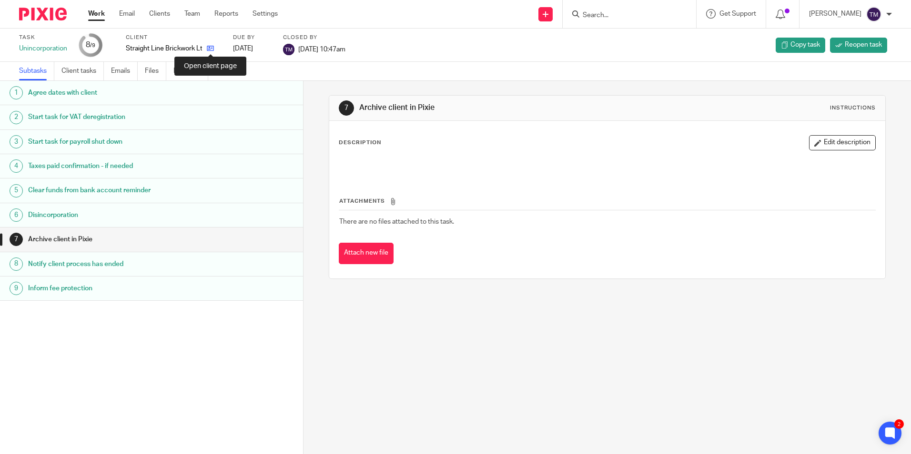
click at [213, 49] on icon at bounding box center [210, 48] width 7 height 7
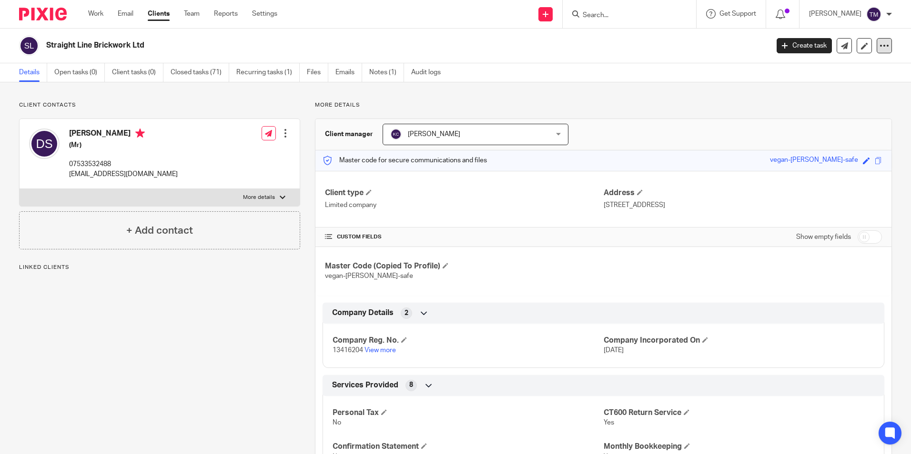
click at [879, 48] on icon at bounding box center [884, 46] width 10 height 10
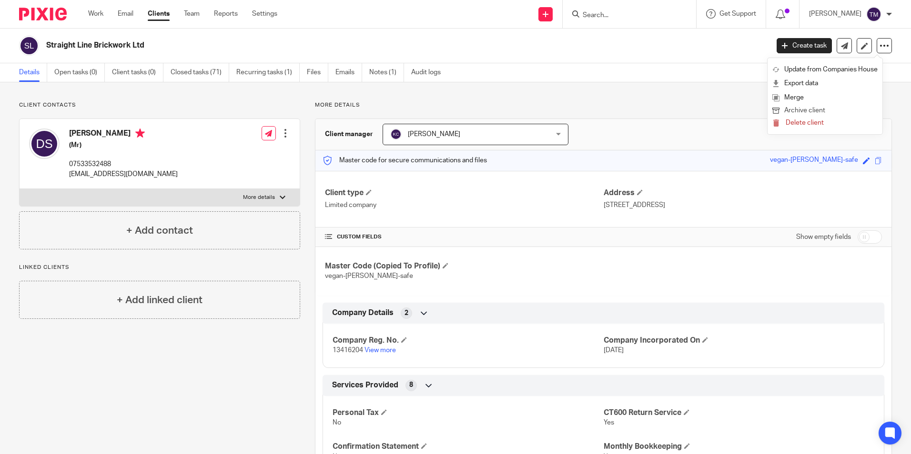
click at [833, 112] on button "Archive client" at bounding box center [824, 111] width 105 height 12
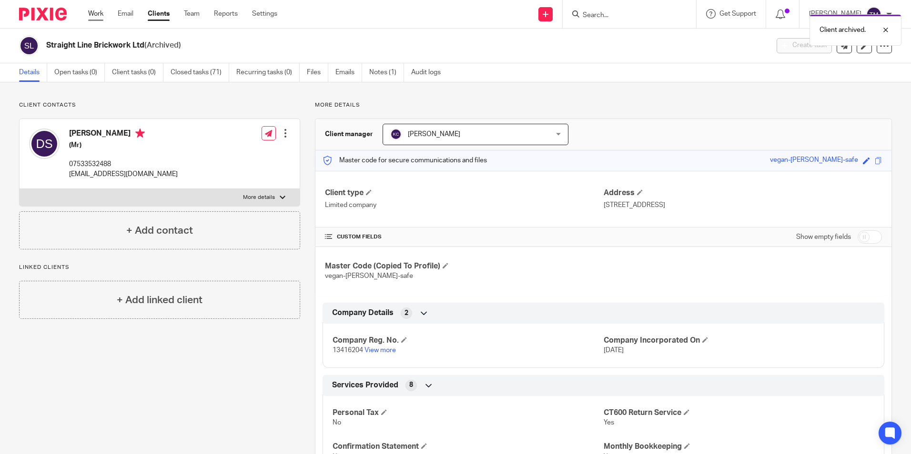
click at [92, 17] on link "Work" at bounding box center [95, 14] width 15 height 10
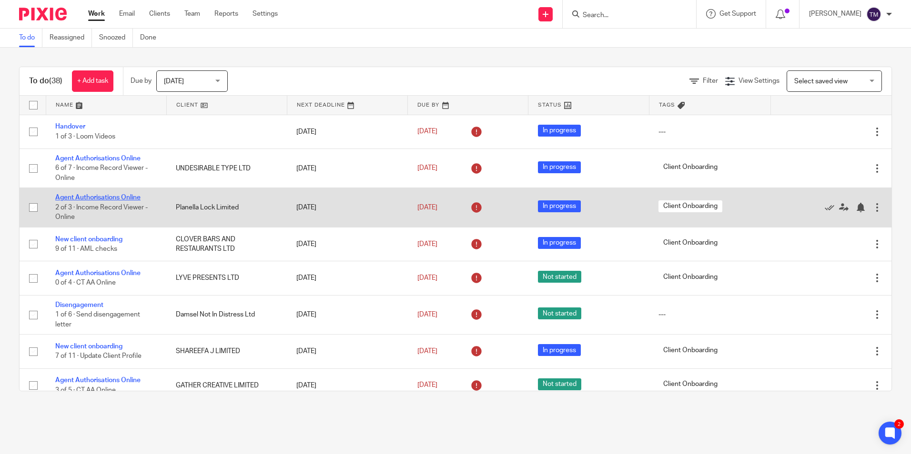
click at [111, 195] on link "Agent Authorisations Online" at bounding box center [97, 197] width 85 height 7
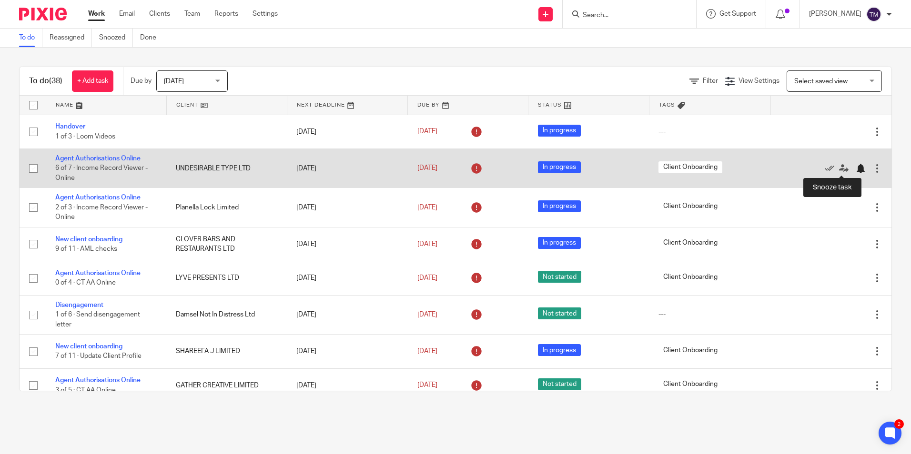
click at [856, 170] on div at bounding box center [861, 169] width 10 height 10
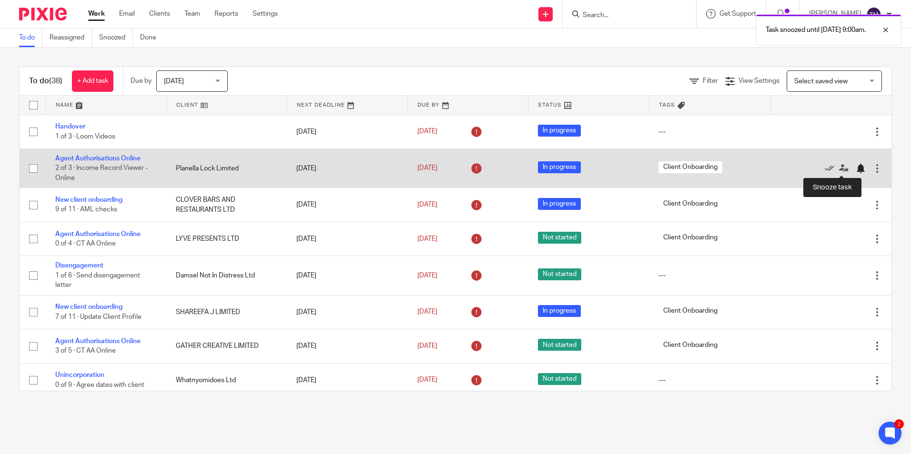
click at [856, 168] on div at bounding box center [861, 169] width 10 height 10
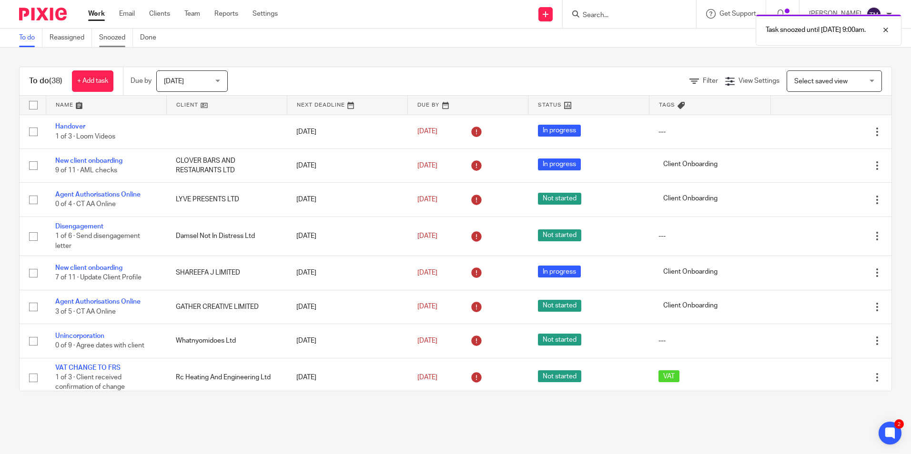
click at [116, 43] on link "Snoozed" at bounding box center [116, 38] width 34 height 19
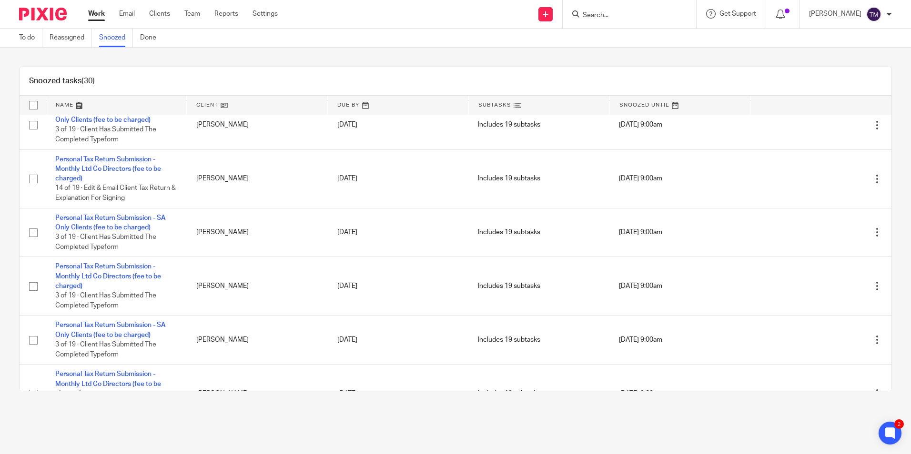
scroll to position [1264, 0]
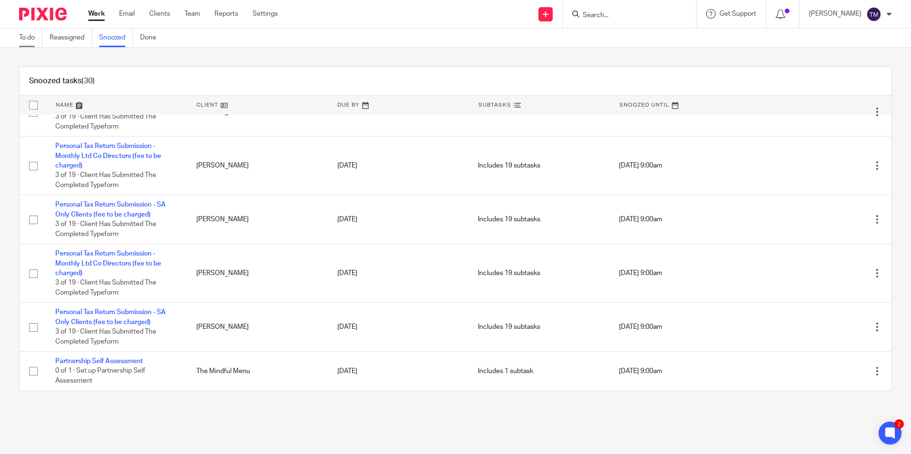
click at [25, 40] on link "To do" at bounding box center [30, 38] width 23 height 19
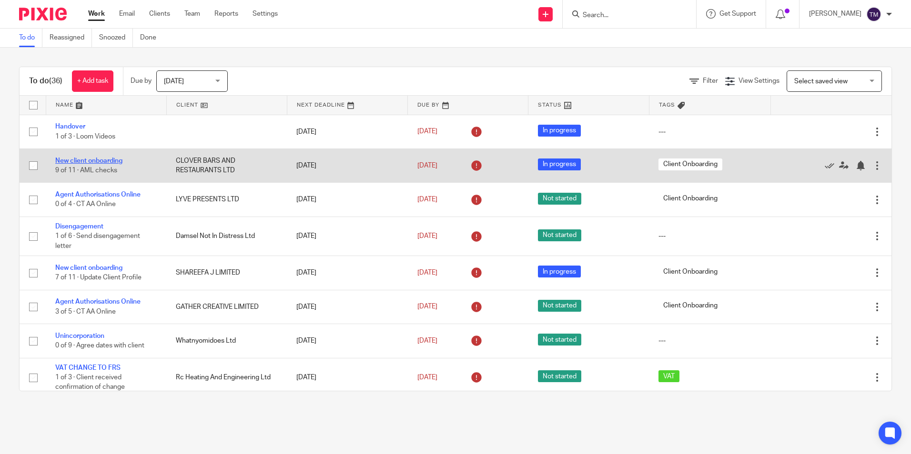
click at [105, 160] on link "New client onboarding" at bounding box center [88, 161] width 67 height 7
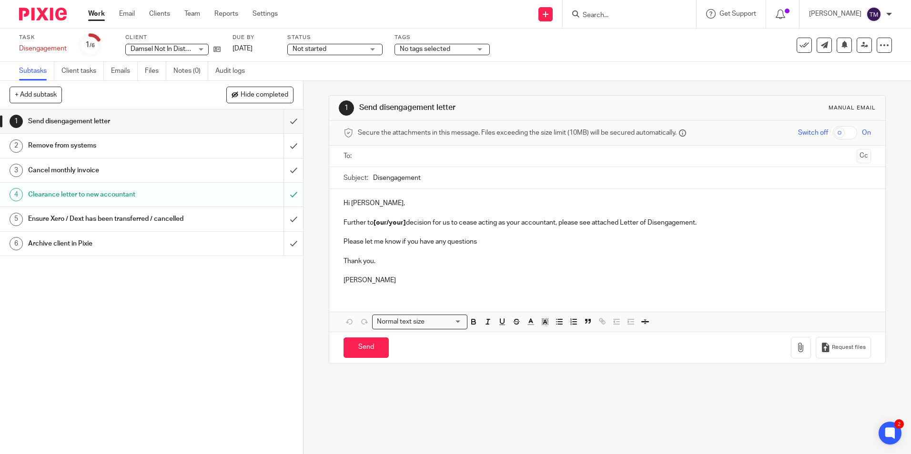
click at [614, 21] on div at bounding box center [629, 14] width 133 height 28
click at [618, 17] on input "Search" at bounding box center [625, 15] width 86 height 9
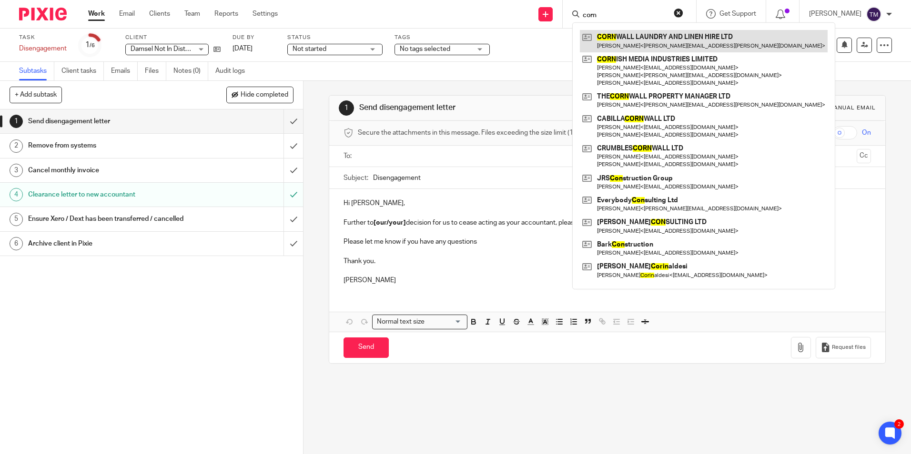
type input "corn"
click at [687, 46] on link at bounding box center [704, 41] width 248 height 22
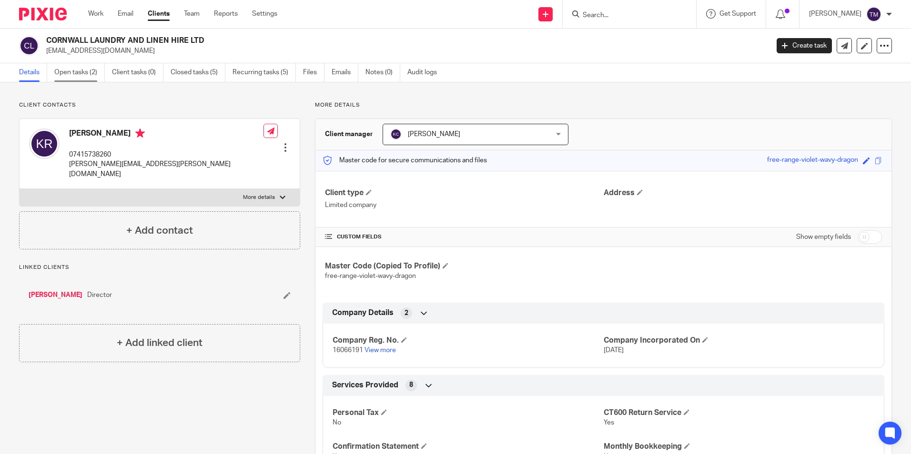
click at [91, 74] on link "Open tasks (2)" at bounding box center [79, 72] width 50 height 19
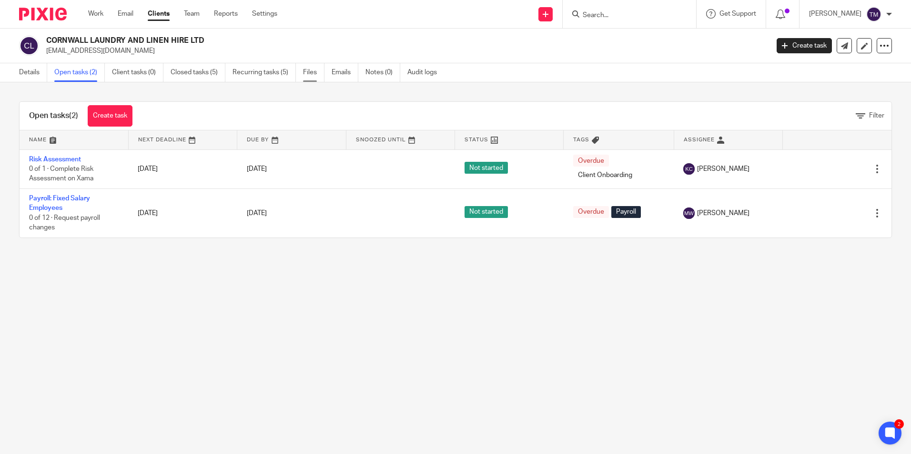
click at [309, 72] on link "Files" at bounding box center [313, 72] width 21 height 19
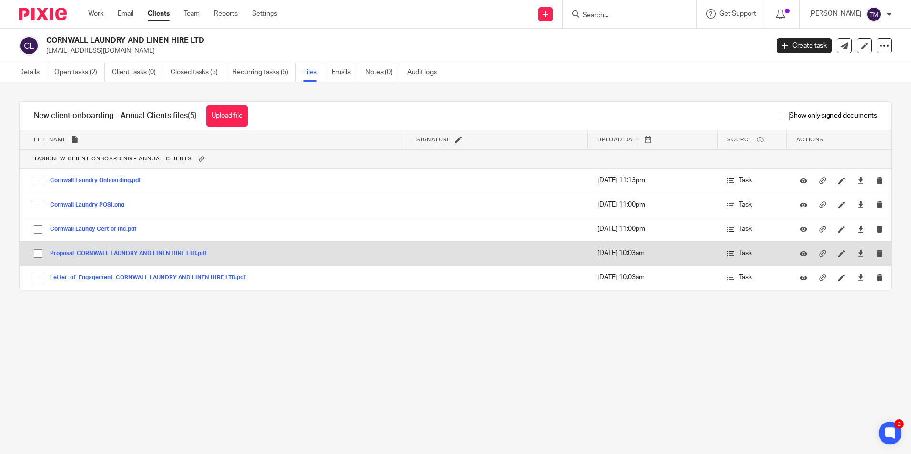
click at [143, 253] on button "Proposal_CORNWALL LAUNDRY AND LINEN HIRE LTD.pdf" at bounding box center [132, 254] width 164 height 7
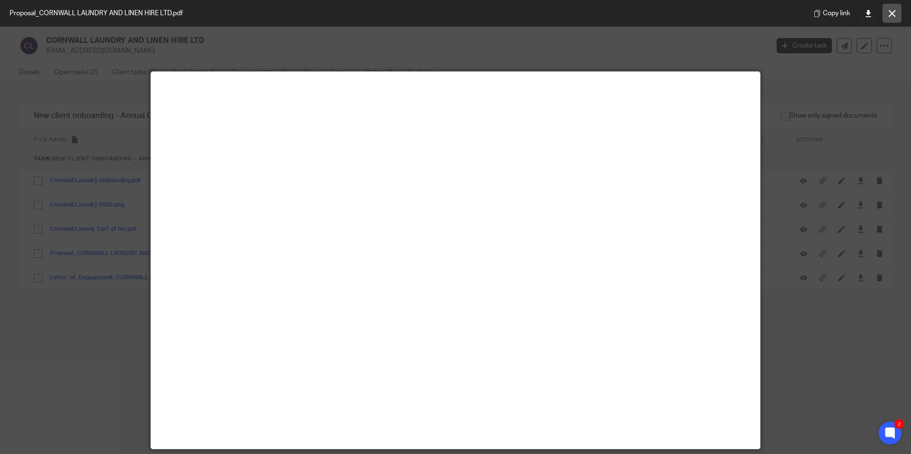
click at [891, 12] on icon at bounding box center [891, 13] width 7 height 7
